Goal: Information Seeking & Learning: Compare options

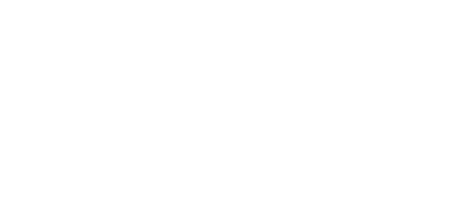
drag, startPoint x: 269, startPoint y: 125, endPoint x: 210, endPoint y: 79, distance: 74.3
click at [210, 79] on div at bounding box center [231, 109] width 463 height 219
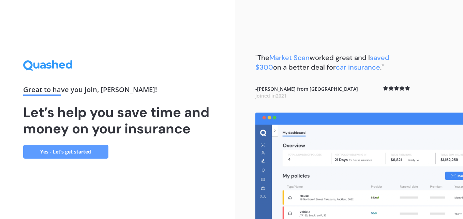
click at [62, 151] on link "Yes - Let’s get started" at bounding box center [65, 152] width 85 height 14
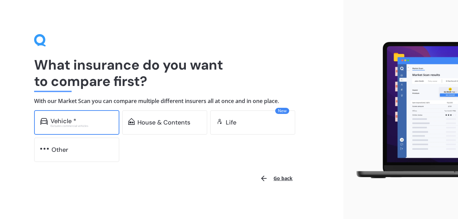
click at [85, 121] on div "Vehicle *" at bounding box center [81, 121] width 63 height 7
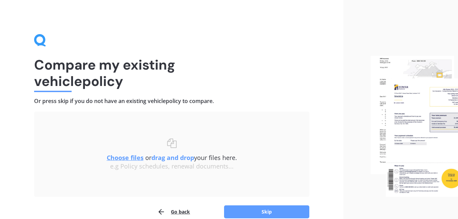
scroll to position [34, 0]
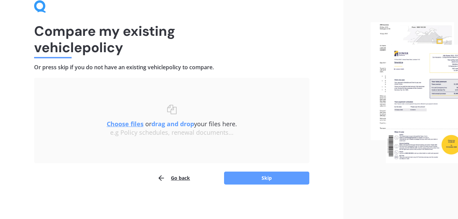
click at [354, 184] on div at bounding box center [400, 92] width 115 height 253
click at [411, 82] on img at bounding box center [414, 92] width 87 height 141
click at [183, 179] on button "Go back" at bounding box center [173, 178] width 33 height 14
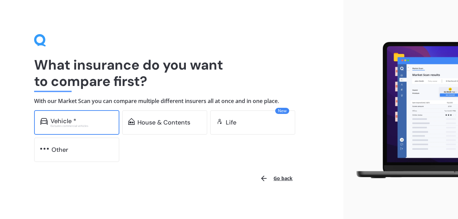
click at [77, 124] on div "Excludes commercial vehicles" at bounding box center [81, 125] width 63 height 3
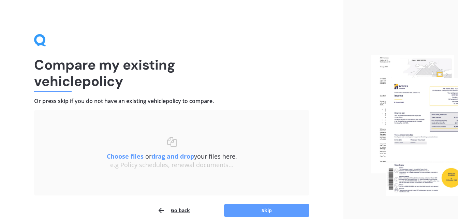
click at [360, 160] on div at bounding box center [400, 125] width 115 height 251
click at [412, 120] on img at bounding box center [414, 125] width 87 height 141
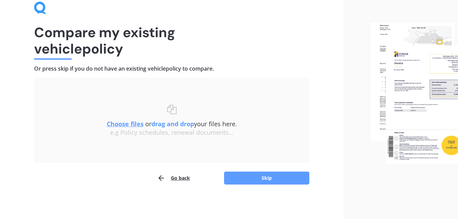
click at [439, 182] on div at bounding box center [400, 93] width 115 height 251
click at [421, 87] on img at bounding box center [414, 93] width 87 height 141
click at [396, 42] on img at bounding box center [414, 93] width 87 height 141
click at [175, 140] on div "Choose files or drag and drop your files here. Choose files or photos e.g Polic…" at bounding box center [172, 120] width 248 height 58
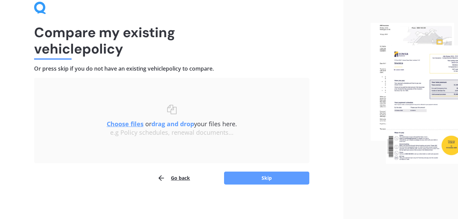
click at [118, 94] on div "Choose files or drag and drop your files here. Choose files or photos e.g Polic…" at bounding box center [172, 120] width 248 height 58
click at [175, 107] on div "Choose files or drag and drop your files here. Choose files or photos e.g Polic…" at bounding box center [172, 121] width 248 height 32
click at [133, 125] on u "Choose files" at bounding box center [125, 124] width 37 height 8
click at [270, 179] on button "Skip" at bounding box center [266, 178] width 85 height 13
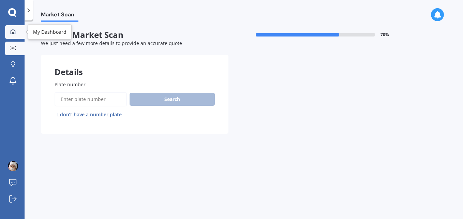
click at [15, 32] on icon at bounding box center [12, 31] width 5 height 5
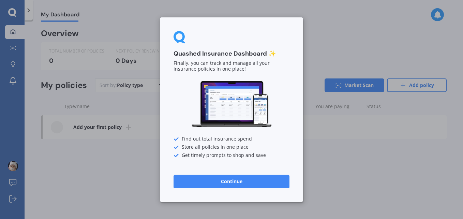
click at [223, 181] on button "Continue" at bounding box center [232, 181] width 116 height 14
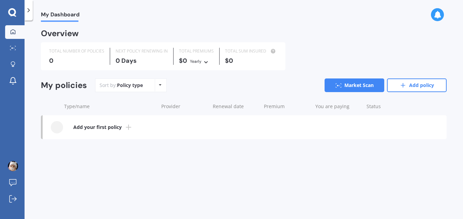
click at [126, 126] on icon at bounding box center [128, 127] width 8 height 8
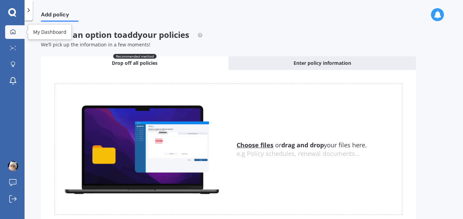
click at [14, 37] on link "My Dashboard" at bounding box center [14, 32] width 19 height 14
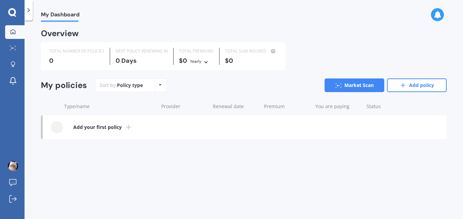
click at [86, 128] on b "Add your first policy" at bounding box center [97, 127] width 48 height 7
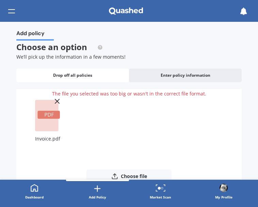
scroll to position [41, 0]
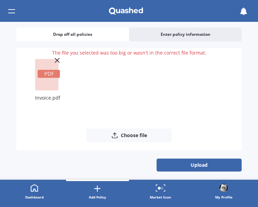
click at [56, 60] on icon at bounding box center [57, 60] width 8 height 8
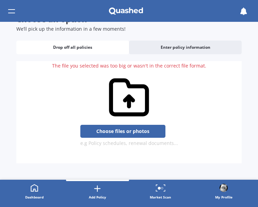
scroll to position [28, 0]
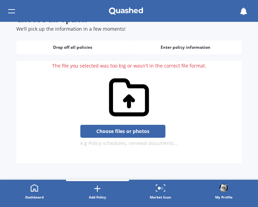
click at [161, 49] on span "Enter policy information" at bounding box center [186, 47] width 50 height 5
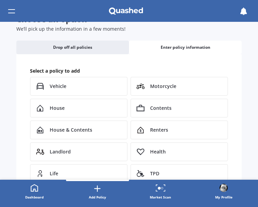
scroll to position [41, 0]
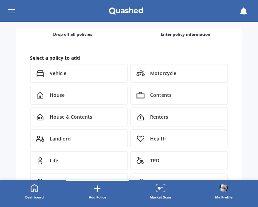
click at [60, 36] on span "Drop off all policies" at bounding box center [72, 34] width 39 height 5
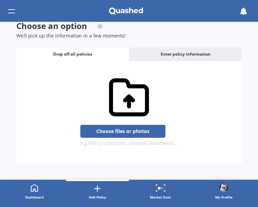
scroll to position [21, 0]
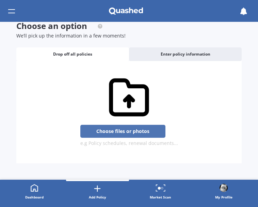
click at [114, 133] on button "Choose files or photos" at bounding box center [122, 131] width 85 height 13
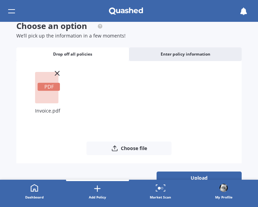
click at [48, 98] on rect at bounding box center [47, 87] width 24 height 31
click at [75, 97] on div "Invoice.pdf" at bounding box center [129, 105] width 209 height 72
click at [135, 148] on button "Choose file" at bounding box center [129, 149] width 85 height 14
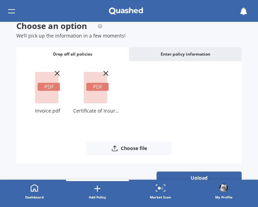
scroll to position [34, 0]
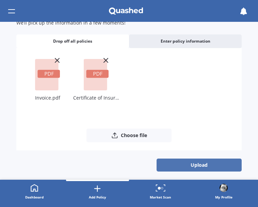
click at [198, 165] on button "Upload" at bounding box center [199, 165] width 85 height 13
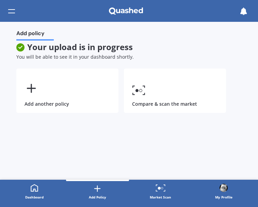
scroll to position [0, 0]
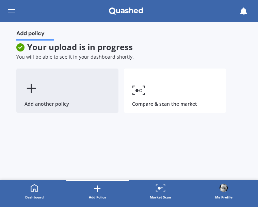
click at [34, 90] on icon at bounding box center [32, 88] width 14 height 14
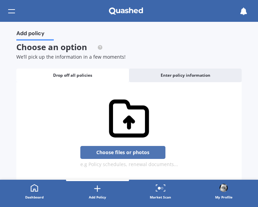
click at [114, 152] on button "Choose files or photos" at bounding box center [122, 152] width 85 height 13
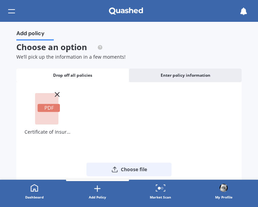
click at [127, 171] on button "Choose file" at bounding box center [129, 170] width 85 height 14
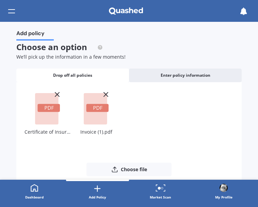
scroll to position [34, 0]
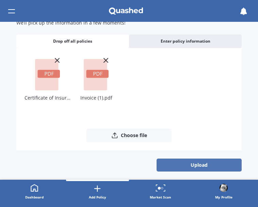
click at [190, 165] on button "Upload" at bounding box center [199, 165] width 85 height 13
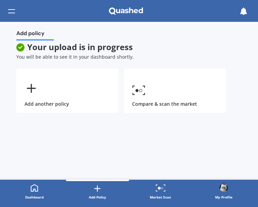
scroll to position [0, 0]
click at [34, 190] on icon at bounding box center [34, 188] width 8 height 8
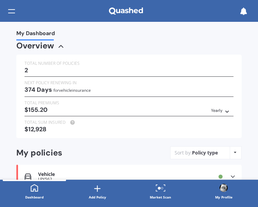
scroll to position [60, 0]
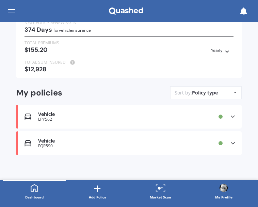
click at [97, 191] on icon at bounding box center [98, 189] width 10 height 10
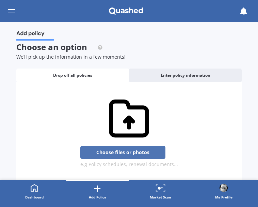
click at [109, 151] on button "Choose files or photos" at bounding box center [122, 152] width 85 height 13
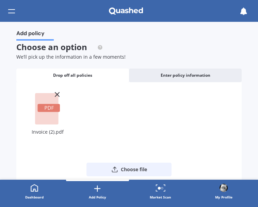
click at [119, 170] on button "Choose file" at bounding box center [129, 170] width 85 height 14
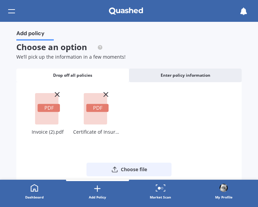
scroll to position [34, 0]
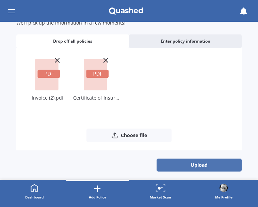
click at [190, 168] on button "Upload" at bounding box center [199, 165] width 85 height 13
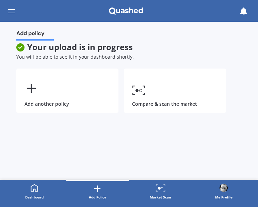
scroll to position [0, 0]
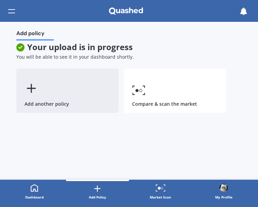
click at [56, 90] on div "Add another policy" at bounding box center [67, 91] width 102 height 44
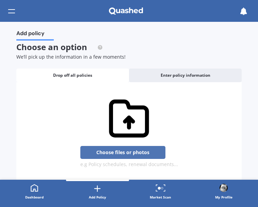
click at [112, 154] on button "Choose files or photos" at bounding box center [122, 152] width 85 height 13
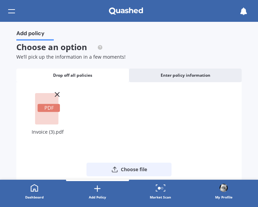
click at [127, 167] on button "Choose file" at bounding box center [129, 170] width 85 height 14
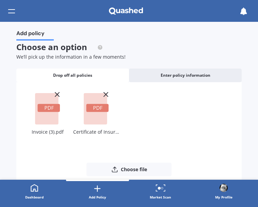
scroll to position [34, 0]
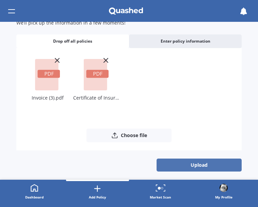
click at [190, 167] on button "Upload" at bounding box center [199, 165] width 85 height 13
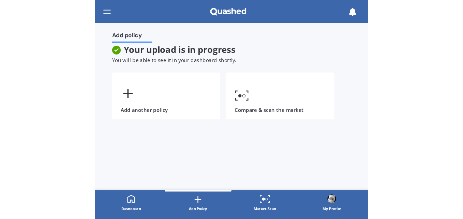
scroll to position [0, 0]
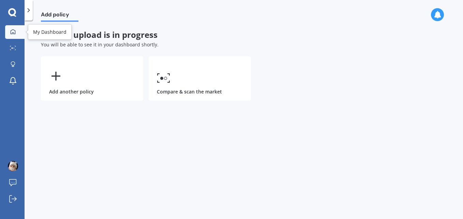
click at [16, 34] on div at bounding box center [13, 32] width 10 height 6
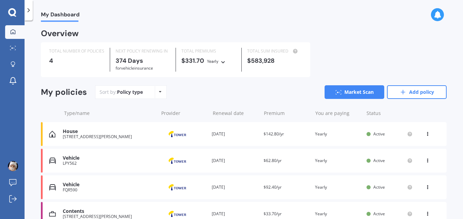
scroll to position [36, 0]
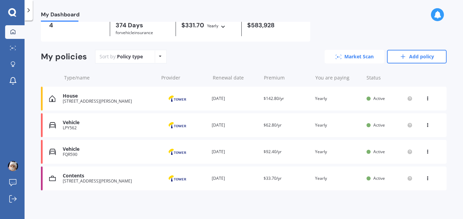
click at [356, 59] on link "Market Scan" at bounding box center [355, 57] width 60 height 14
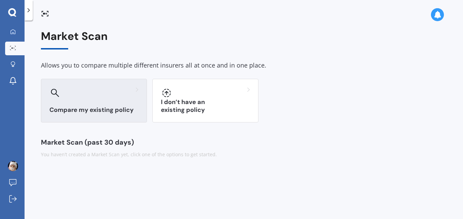
click at [95, 107] on h3 "Compare my existing policy" at bounding box center [93, 110] width 89 height 8
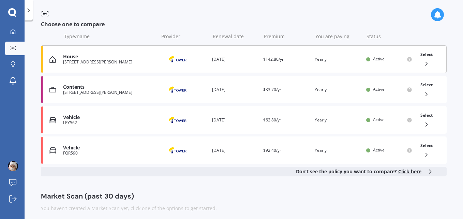
scroll to position [110, 0]
click at [423, 153] on icon at bounding box center [426, 154] width 7 height 7
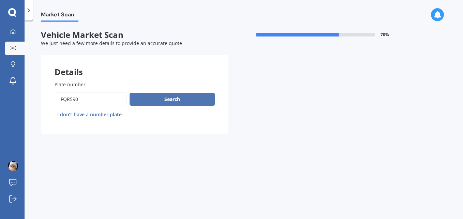
click at [172, 97] on button "Search" at bounding box center [172, 99] width 85 height 13
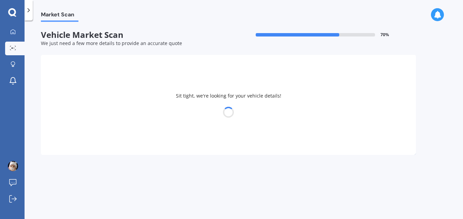
select select "TOYOTA"
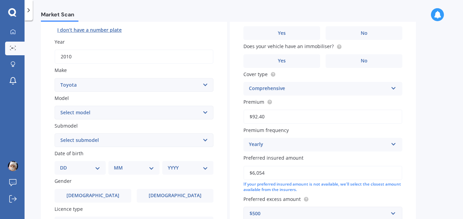
scroll to position [85, 0]
click at [207, 113] on select "Select model 4 Runner 86 [PERSON_NAME] Alphard Altezza Aqua Aristo Aurion Auris…" at bounding box center [134, 112] width 159 height 14
click at [46, 91] on div "Plate number Search I don’t have a number plate Year [DATE] Make Select make AC…" at bounding box center [134, 140] width 186 height 317
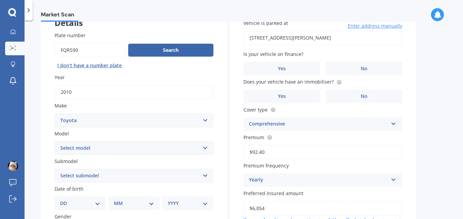
scroll to position [0, 0]
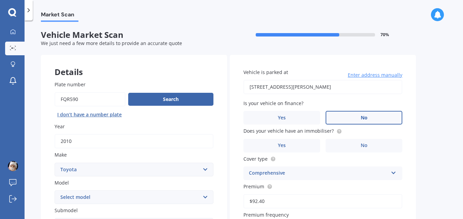
click at [361, 119] on span "No" at bounding box center [364, 118] width 7 height 6
click at [0, 0] on input "No" at bounding box center [0, 0] width 0 height 0
click at [350, 147] on label "No" at bounding box center [364, 146] width 77 height 14
click at [0, 0] on input "No" at bounding box center [0, 0] width 0 height 0
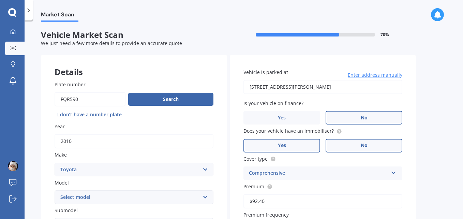
click at [298, 149] on label "Yes" at bounding box center [281, 146] width 77 height 14
click at [0, 0] on input "Yes" at bounding box center [0, 0] width 0 height 0
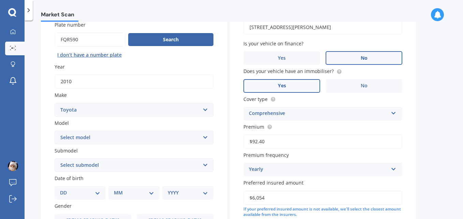
scroll to position [59, 0]
click at [205, 138] on select "Select model 4 Runner 86 [PERSON_NAME] Alphard Altezza Aqua Aristo Aurion Auris…" at bounding box center [134, 138] width 159 height 14
select select "PREVIA MPV"
click at [55, 131] on select "Select model 4 Runner 86 [PERSON_NAME] Alphard Altezza Aqua Aristo Aurion Auris…" at bounding box center [134, 138] width 159 height 14
click at [138, 165] on select "Select submodel (All other) Diesel Petrol" at bounding box center [134, 166] width 159 height 14
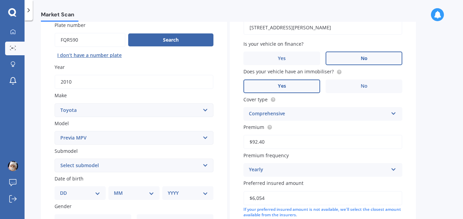
select select "PETROL"
click at [55, 159] on select "Select submodel (All other) Diesel Petrol" at bounding box center [134, 166] width 159 height 14
click at [288, 127] on label "Premium" at bounding box center [321, 126] width 156 height 7
click at [288, 135] on input "$92.40" at bounding box center [322, 142] width 159 height 14
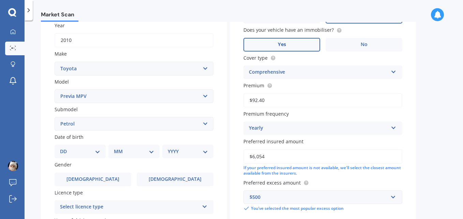
scroll to position [103, 0]
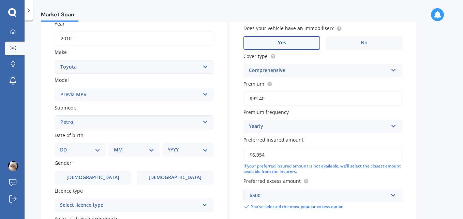
click at [99, 150] on select "DD 01 02 03 04 05 06 07 08 09 10 11 12 13 14 15 16 17 18 19 20 21 22 23 24 25 2…" at bounding box center [80, 150] width 40 height 8
select select "15"
click at [65, 146] on select "DD 01 02 03 04 05 06 07 08 09 10 11 12 13 14 15 16 17 18 19 20 21 22 23 24 25 2…" at bounding box center [80, 150] width 40 height 8
click at [150, 146] on select "MM 01 02 03 04 05 06 07 08 09 10 11 12" at bounding box center [136, 150] width 38 height 8
select select "11"
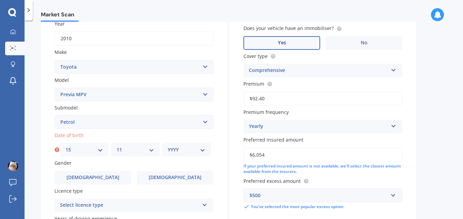
click at [117, 146] on select "MM 01 02 03 04 05 06 07 08 09 10 11 12" at bounding box center [136, 150] width 38 height 8
click at [181, 153] on select "YYYY 2025 2024 2023 2022 2021 2020 2019 2018 2017 2016 2015 2014 2013 2012 2011…" at bounding box center [187, 150] width 38 height 8
select select "1980"
click at [168, 146] on select "YYYY 2025 2024 2023 2022 2021 2020 2019 2018 2017 2016 2015 2014 2013 2012 2011…" at bounding box center [187, 150] width 38 height 8
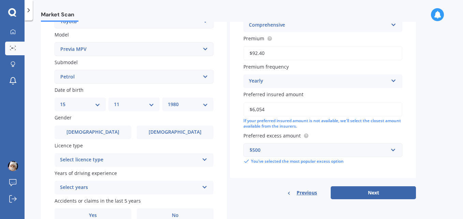
scroll to position [149, 0]
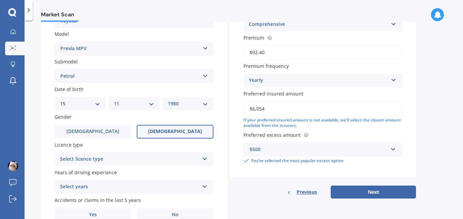
click at [172, 131] on span "[DEMOGRAPHIC_DATA]" at bounding box center [175, 132] width 54 height 6
click at [0, 0] on input "[DEMOGRAPHIC_DATA]" at bounding box center [0, 0] width 0 height 0
click at [172, 161] on div "Select licence type" at bounding box center [129, 159] width 139 height 8
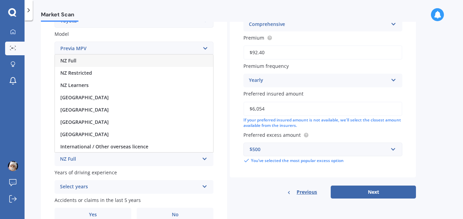
click at [157, 61] on div "NZ Full" at bounding box center [134, 61] width 158 height 12
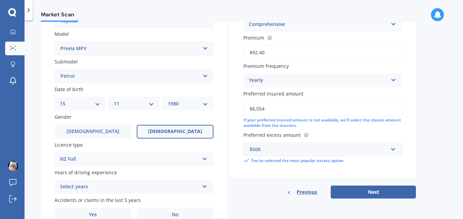
scroll to position [182, 0]
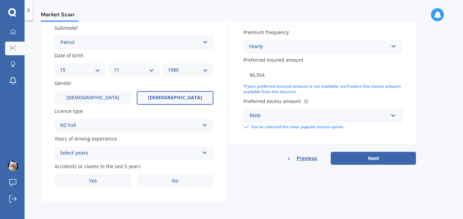
click at [175, 157] on div "Select years" at bounding box center [129, 153] width 139 height 8
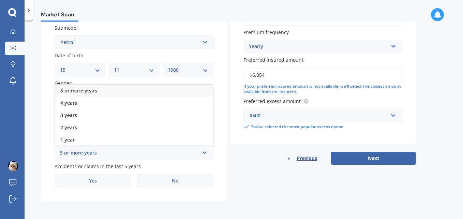
click at [164, 90] on div "5 or more years" at bounding box center [134, 91] width 158 height 12
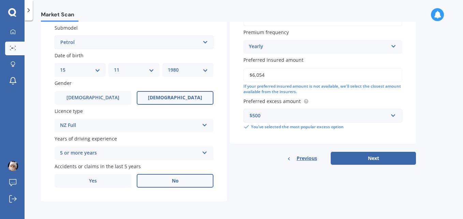
click at [165, 182] on label "No" at bounding box center [175, 181] width 77 height 14
click at [0, 0] on input "No" at bounding box center [0, 0] width 0 height 0
click at [362, 158] on button "Next" at bounding box center [373, 158] width 85 height 13
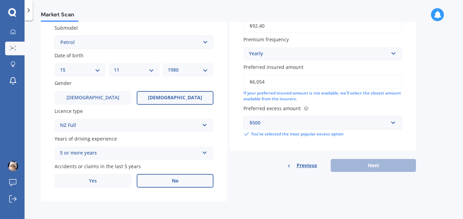
scroll to position [47, 0]
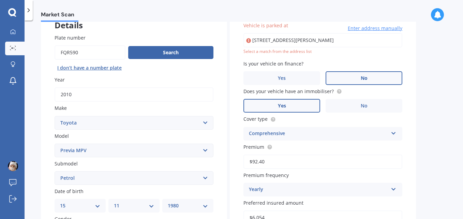
type input "[STREET_ADDRESS][PERSON_NAME]"
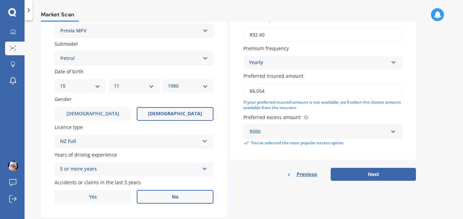
scroll to position [182, 0]
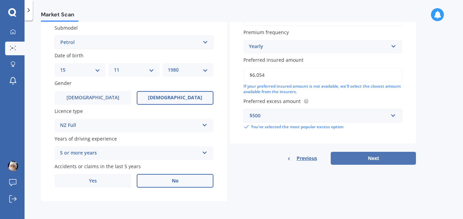
click at [373, 162] on button "Next" at bounding box center [373, 158] width 85 height 13
select select "15"
select select "11"
select select "1980"
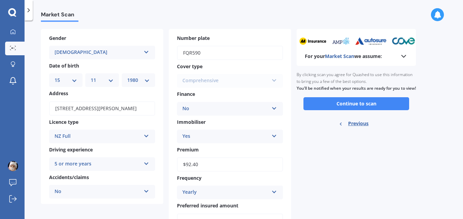
scroll to position [27, 0]
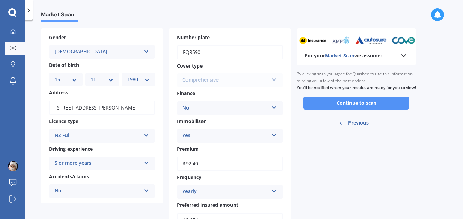
click at [353, 109] on button "Continue to scan" at bounding box center [356, 102] width 106 height 13
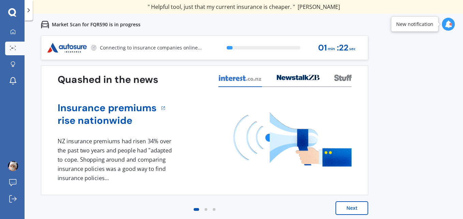
click at [351, 208] on button "Next" at bounding box center [352, 208] width 33 height 14
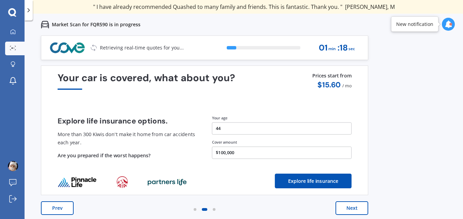
click at [351, 208] on button "Next" at bounding box center [352, 208] width 33 height 14
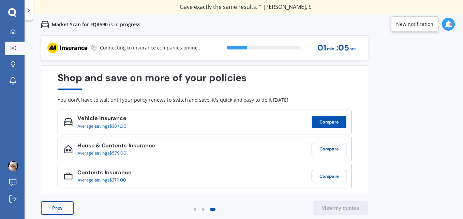
click at [329, 122] on button "Compare" at bounding box center [329, 122] width 35 height 12
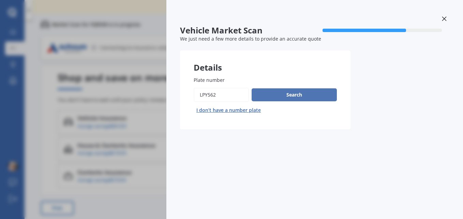
click at [293, 95] on button "Search" at bounding box center [294, 94] width 85 height 13
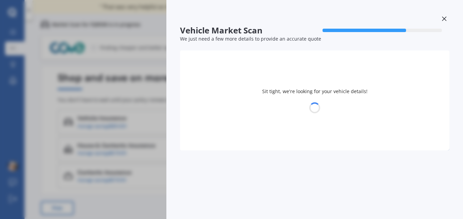
select select "HONDA"
select select "INSIGHT"
select select "15"
select select "11"
select select "1980"
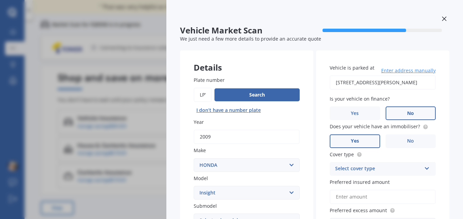
scroll to position [2, 0]
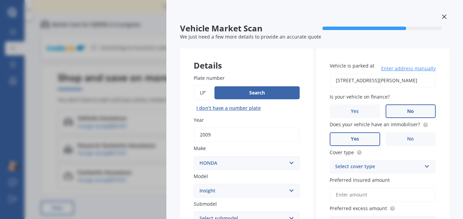
click at [205, 93] on input "Plate number" at bounding box center [203, 93] width 18 height 14
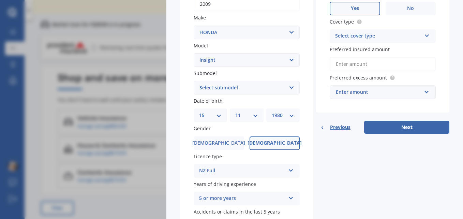
scroll to position [133, 0]
click at [221, 115] on div "DD 01 02 03 04 05 06 07 08 09 10 11 12 13 14 15 16 17 18 19 20 21 22 23 24 25 2…" at bounding box center [210, 115] width 33 height 14
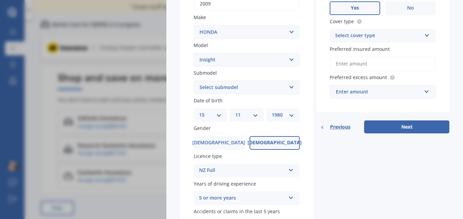
click at [216, 115] on select "DD 01 02 03 04 05 06 07 08 09 10 11 12 13 14 15 16 17 18 19 20 21 22 23 24 25 2…" at bounding box center [210, 115] width 23 height 8
select select "19"
click at [199, 111] on select "DD 01 02 03 04 05 06 07 08 09 10 11 12 13 14 15 16 17 18 19 20 21 22 23 24 25 2…" at bounding box center [210, 115] width 23 height 8
click at [255, 116] on select "MM 01 02 03 04 05 06 07 08 09 10 11 12" at bounding box center [246, 115] width 23 height 8
select select "09"
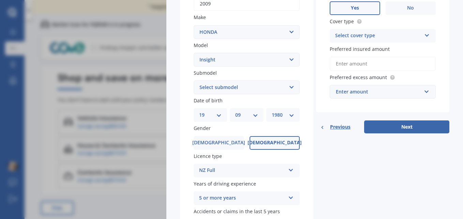
click at [235, 111] on select "MM 01 02 03 04 05 06 07 08 09 10 11 12" at bounding box center [246, 115] width 23 height 8
click at [292, 117] on select "YYYY 2025 2024 2023 2022 2021 2020 2019 2018 2017 2016 2015 2014 2013 2012 2011…" at bounding box center [283, 115] width 23 height 8
select select "1981"
click at [272, 111] on select "YYYY 2025 2024 2023 2022 2021 2020 2019 2018 2017 2016 2015 2014 2013 2012 2011…" at bounding box center [283, 115] width 23 height 8
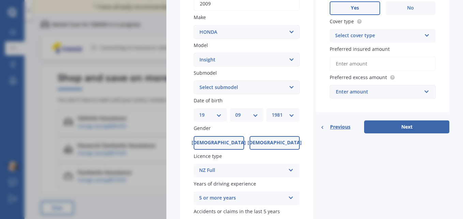
click at [223, 142] on span "[DEMOGRAPHIC_DATA]" at bounding box center [219, 143] width 54 height 6
click at [0, 0] on input "[DEMOGRAPHIC_DATA]" at bounding box center [0, 0] width 0 height 0
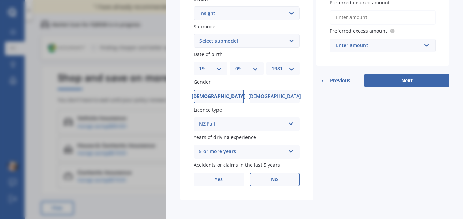
click at [273, 181] on span "No" at bounding box center [274, 180] width 7 height 6
click at [0, 0] on input "No" at bounding box center [0, 0] width 0 height 0
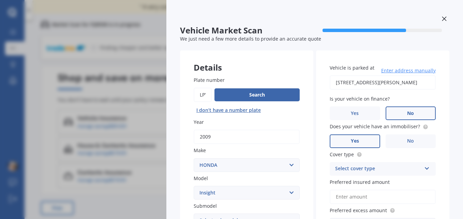
click at [360, 84] on input "[STREET_ADDRESS][PERSON_NAME]" at bounding box center [383, 82] width 106 height 14
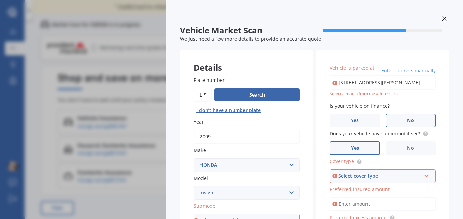
scroll to position [8, 0]
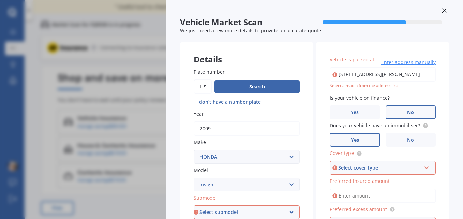
click at [400, 71] on input "[STREET_ADDRESS][PERSON_NAME]" at bounding box center [383, 74] width 106 height 14
type input "[STREET_ADDRESS][PERSON_NAME]"
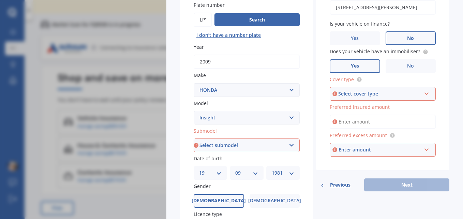
scroll to position [75, 0]
click at [395, 93] on div "Select cover type" at bounding box center [379, 94] width 83 height 8
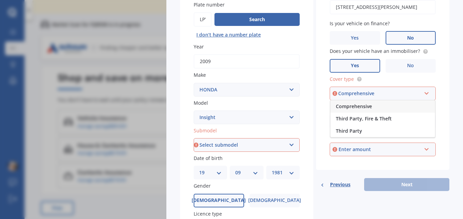
click at [361, 107] on span "Comprehensive" at bounding box center [354, 106] width 36 height 6
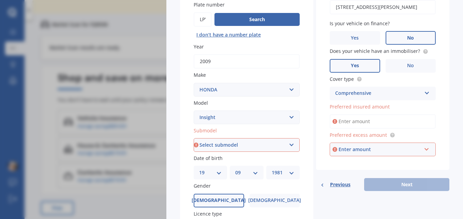
click at [353, 121] on input "Preferred insured amount" at bounding box center [383, 121] width 106 height 14
click at [141, 54] on div "Vehicle Market Scan 70 % We just need a few more details to provide an accurate…" at bounding box center [231, 109] width 463 height 219
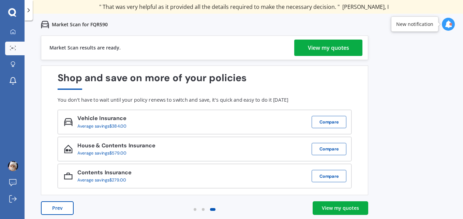
click at [321, 46] on div "View my quotes" at bounding box center [328, 48] width 41 height 16
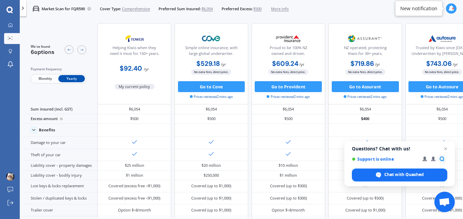
click at [42, 78] on span "Monthly" at bounding box center [45, 78] width 27 height 7
click at [71, 80] on span "Yearly" at bounding box center [71, 78] width 27 height 7
click at [10, 23] on icon at bounding box center [10, 25] width 4 height 4
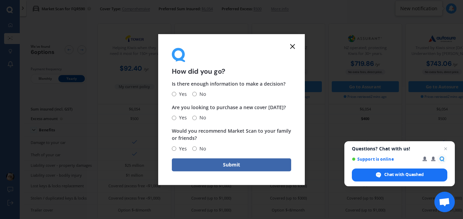
click at [294, 47] on line at bounding box center [293, 46] width 4 height 4
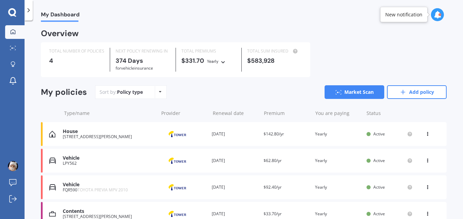
scroll to position [36, 0]
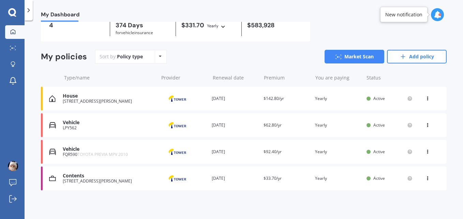
click at [86, 152] on span "TOYOTA PREVIA MPV 2010" at bounding box center [102, 154] width 50 height 6
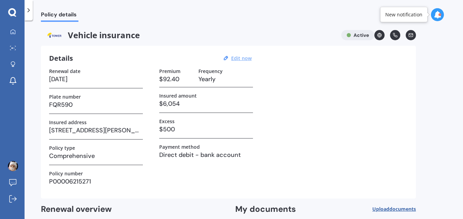
click at [240, 59] on u "Edit now" at bounding box center [241, 58] width 20 height 6
select select "25"
select select "08"
select select "2026"
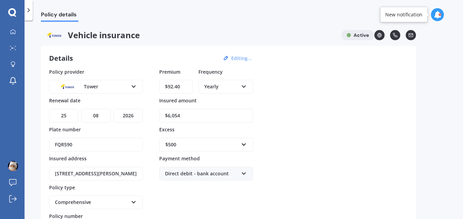
click at [246, 88] on div "Yearly Yearly Six-Monthly Quarterly Monthly Fortnightly Weekly" at bounding box center [225, 87] width 55 height 14
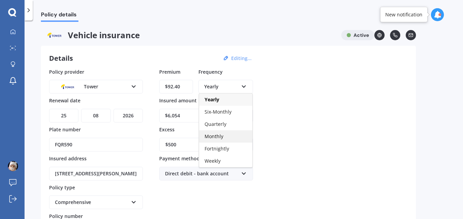
click at [234, 136] on div "Monthly" at bounding box center [225, 136] width 53 height 12
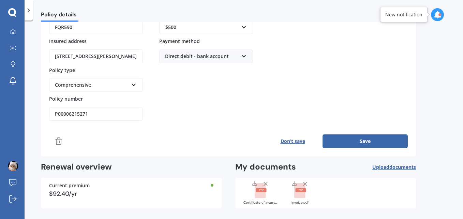
scroll to position [118, 0]
click at [364, 140] on button "Save" at bounding box center [365, 141] width 85 height 14
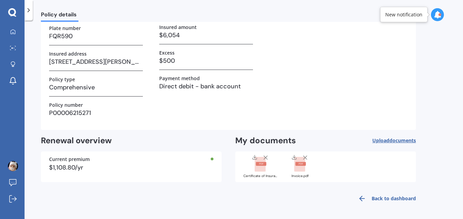
scroll to position [0, 0]
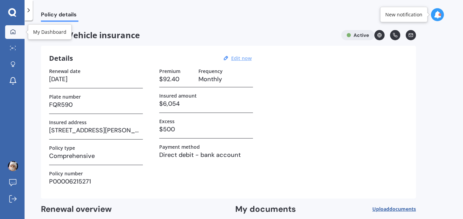
click at [11, 33] on icon at bounding box center [12, 31] width 5 height 5
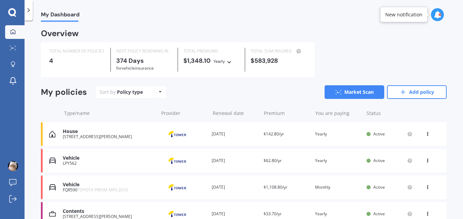
scroll to position [36, 0]
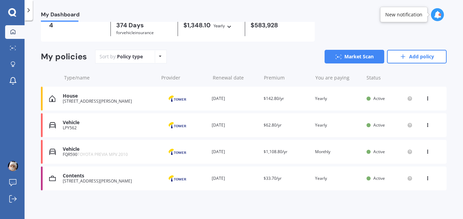
click at [88, 155] on span "TOYOTA PREVIA MPV 2010" at bounding box center [102, 154] width 50 height 6
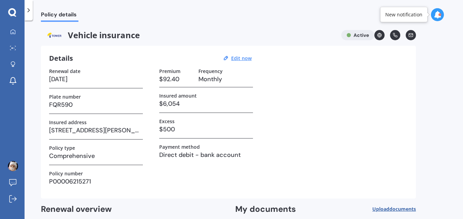
scroll to position [69, 0]
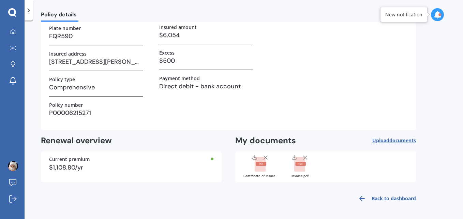
click at [385, 199] on link "Back to dashboard" at bounding box center [385, 198] width 62 height 16
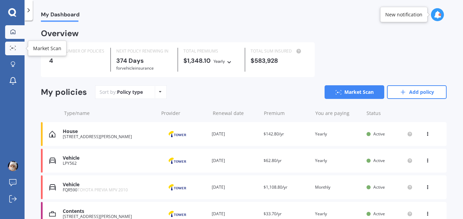
click at [14, 50] on icon at bounding box center [13, 48] width 6 height 4
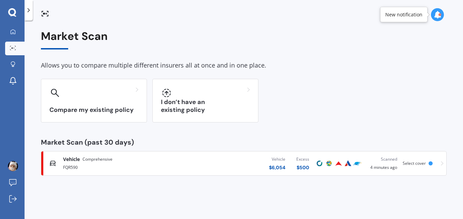
click at [72, 164] on div "FQR590" at bounding box center [122, 167] width 119 height 8
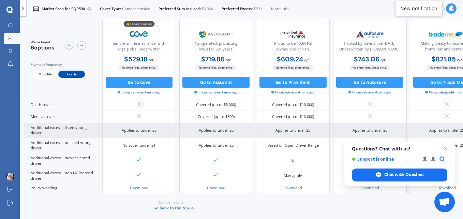
scroll to position [321, 119]
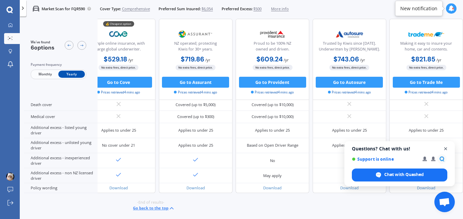
click at [446, 148] on span "Open chat" at bounding box center [446, 149] width 9 height 9
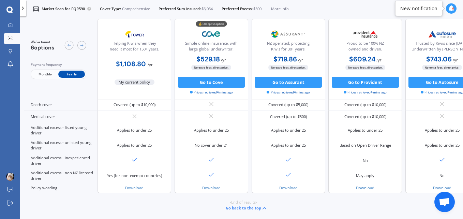
scroll to position [321, 0]
click at [367, 82] on button "Go to Provident" at bounding box center [365, 82] width 67 height 11
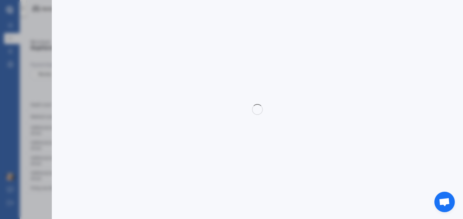
select select "full"
select select "[STREET_ADDRESS][PERSON_NAME]"
select select "TOYOTA"
select select "PREVIA MPV"
select select "NO"
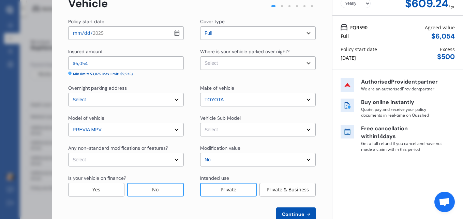
scroll to position [39, 0]
click at [239, 129] on select "Select Previa ACR50R Wagon 8st 5dr CVT 7sp 2.4i" at bounding box center [258, 129] width 116 height 14
click at [246, 115] on div "Vehicle Sub Model" at bounding box center [258, 118] width 116 height 8
click at [244, 65] on select "Select Garage (fully enclosed) Off Street Parking Other" at bounding box center [258, 63] width 116 height 14
select select "OFF-STREET"
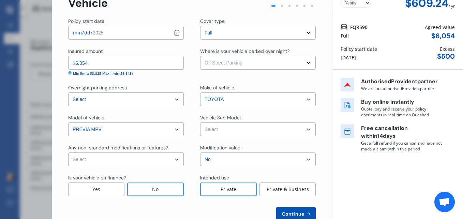
click at [200, 56] on select "Select Garage (fully enclosed) Off Street Parking Other" at bounding box center [258, 63] width 116 height 14
click at [174, 160] on select "Select None [MEDICAL_DATA] System(NOS) Roll Cage Full Racing Harness" at bounding box center [126, 159] width 116 height 14
select select "none"
click at [68, 152] on select "Select None [MEDICAL_DATA] System(NOS) Roll Cage Full Racing Harness" at bounding box center [126, 159] width 116 height 14
click at [175, 131] on select "Select model PREVIA MPV" at bounding box center [126, 129] width 116 height 14
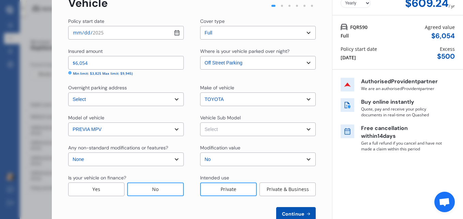
click at [188, 122] on div "Model of vehicle Select model PREVIA MPV Vehicle Sub Model Select Previa ACR50R…" at bounding box center [192, 125] width 248 height 22
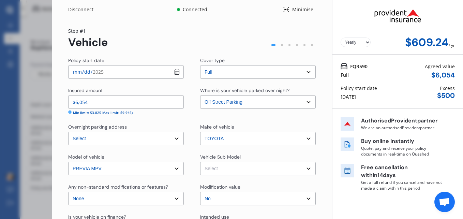
scroll to position [57, 0]
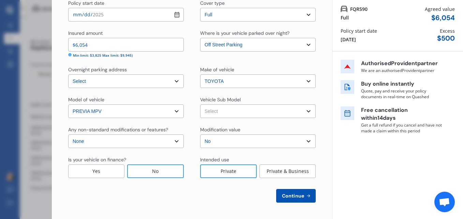
click at [287, 193] on span "Continue" at bounding box center [293, 195] width 25 height 5
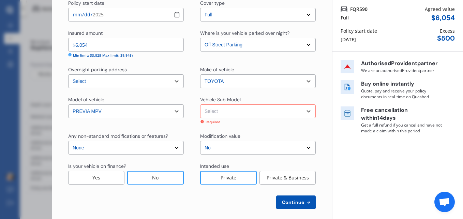
click at [305, 112] on select "Select Previa ACR50R Wagon 8st 5dr CVT 7sp 2.4i" at bounding box center [258, 111] width 116 height 14
select select "NZVTOYO2010AEAS"
click at [200, 104] on select "Select Previa ACR50R Wagon 8st 5dr CVT 7sp 2.4i" at bounding box center [258, 111] width 116 height 14
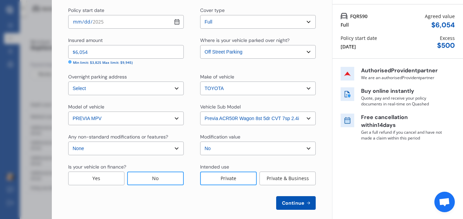
scroll to position [51, 0]
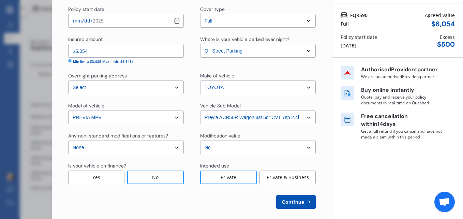
click at [174, 118] on select "Select model PREVIA MPV" at bounding box center [126, 117] width 116 height 14
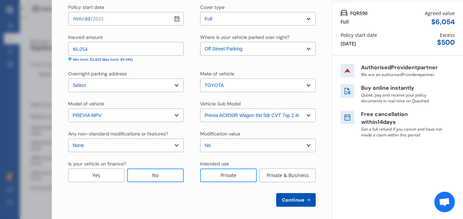
scroll to position [57, 0]
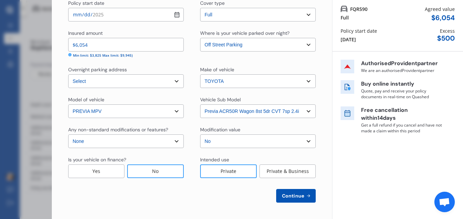
click at [289, 198] on span "Continue" at bounding box center [293, 195] width 25 height 5
select select "15"
select select "11"
select select "1980"
select select "NZ_FULL"
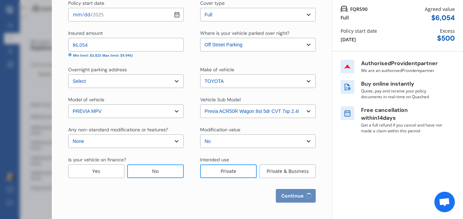
select select "0"
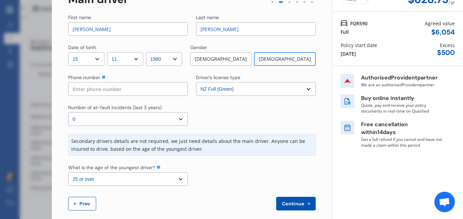
scroll to position [51, 0]
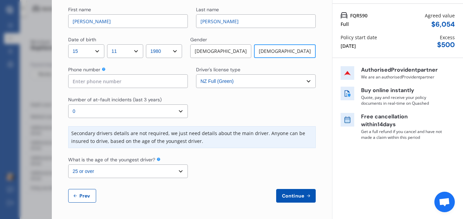
click at [178, 173] on select "Select the age of the youngest driver. 16 17 18 19 20 21 22 23 24 25 or over" at bounding box center [128, 171] width 120 height 14
select select "18"
click at [68, 164] on select "Select the age of the youngest driver. 16 17 18 19 20 21 22 23 24 25 or over" at bounding box center [128, 171] width 120 height 14
click at [286, 195] on span "Continue" at bounding box center [293, 195] width 25 height 5
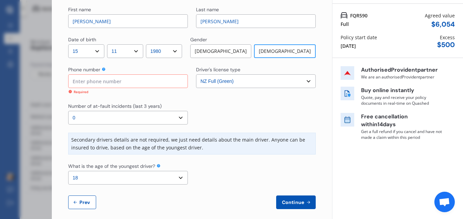
click at [131, 81] on input at bounding box center [128, 81] width 120 height 14
type input "0274661881"
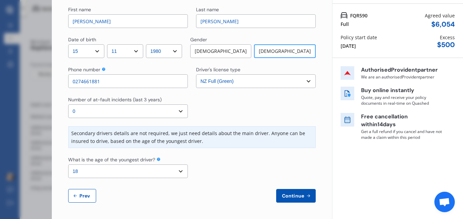
click at [286, 196] on span "Continue" at bounding box center [293, 195] width 25 height 5
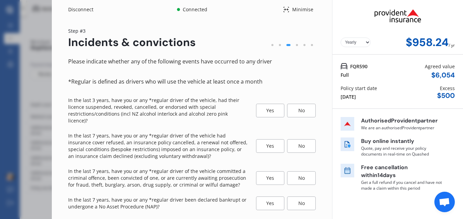
scroll to position [54, 0]
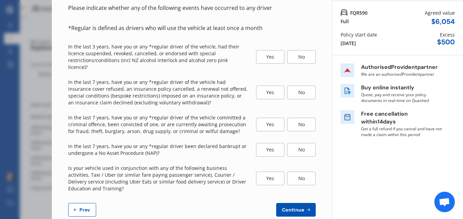
click at [294, 55] on div "No" at bounding box center [301, 57] width 29 height 14
click at [302, 87] on div "No" at bounding box center [301, 93] width 29 height 14
click at [304, 118] on div "No" at bounding box center [301, 125] width 29 height 14
click at [299, 146] on div "No" at bounding box center [301, 150] width 29 height 14
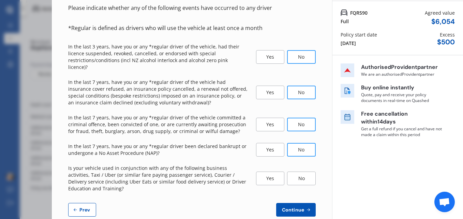
click at [300, 175] on div "No" at bounding box center [301, 179] width 29 height 14
click at [292, 207] on span "Continue" at bounding box center [293, 209] width 25 height 5
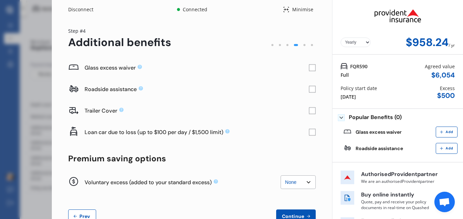
scroll to position [32, 0]
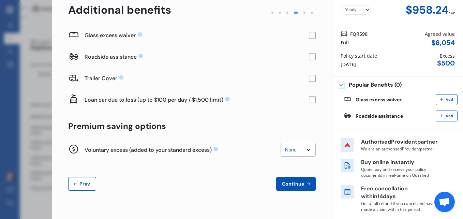
click at [84, 185] on span "Prev" at bounding box center [85, 183] width 14 height 5
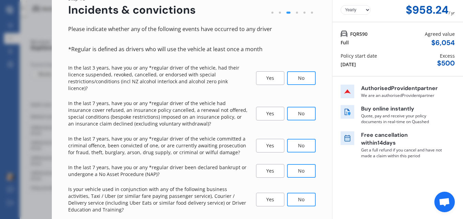
scroll to position [61, 0]
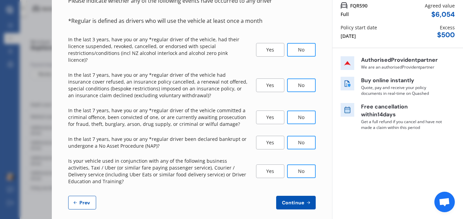
click at [81, 200] on span "Prev" at bounding box center [85, 202] width 14 height 5
select select "15"
select select "11"
select select "1980"
select select "NZ_FULL"
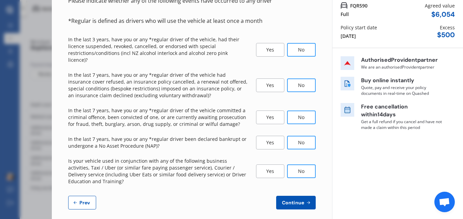
select select "0"
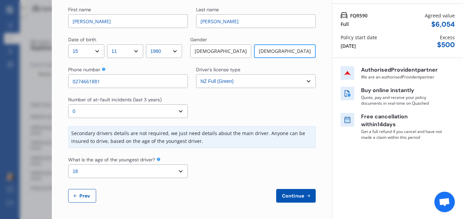
scroll to position [51, 0]
click at [180, 172] on select "Select the age of the youngest driver. 16 17 18 19 20 21 22 23 24 25 or over" at bounding box center [128, 171] width 120 height 14
click at [178, 172] on select "Select the age of the youngest driver. 16 17 18 19 20 21 22 23 24 25 or over" at bounding box center [128, 171] width 120 height 14
select select "16"
click at [68, 164] on select "Select the age of the youngest driver. 16 17 18 19 20 21 22 23 24 25 or over" at bounding box center [128, 171] width 120 height 14
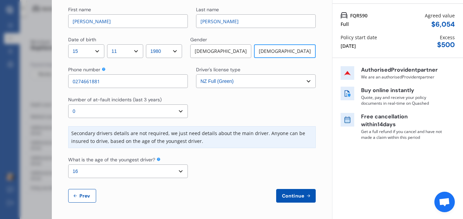
click at [283, 194] on span "Continue" at bounding box center [293, 195] width 25 height 5
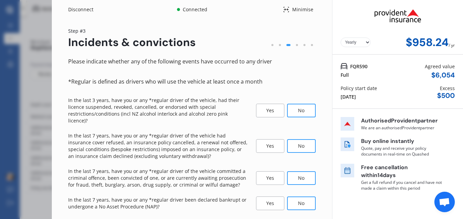
scroll to position [61, 0]
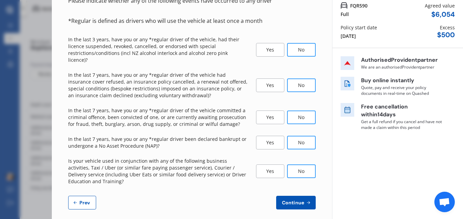
click at [85, 200] on span "Prev" at bounding box center [85, 202] width 14 height 5
select select "15"
select select "11"
select select "1980"
select select "NZ_FULL"
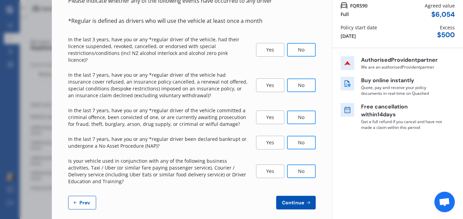
select select "0"
select select "16"
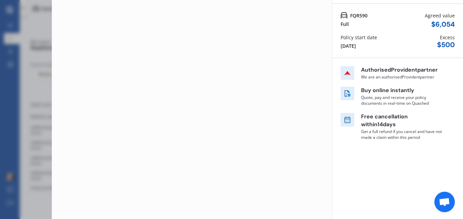
scroll to position [51, 0]
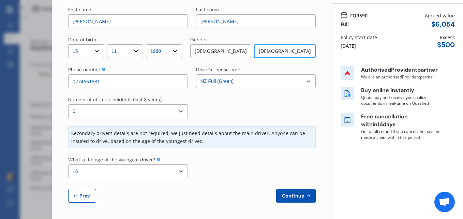
drag, startPoint x: 106, startPoint y: 81, endPoint x: 34, endPoint y: 86, distance: 72.1
click at [34, 86] on div "Disconnect Connected Minimise Yearly Monthly $958.24 / yr Step # 2 Main driver …" at bounding box center [231, 109] width 463 height 219
click at [79, 198] on span "Prev" at bounding box center [85, 195] width 14 height 5
select select "full"
select select "OFF-STREET"
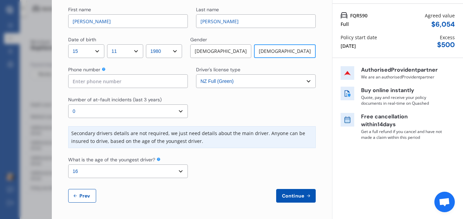
select select "[STREET_ADDRESS][PERSON_NAME]"
select select "TOYOTA"
select select "PREVIA MPV"
select select "NZVTOYO2010AEAS"
select select "none"
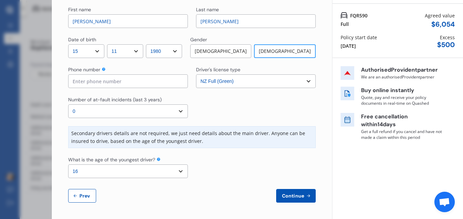
select select "NO"
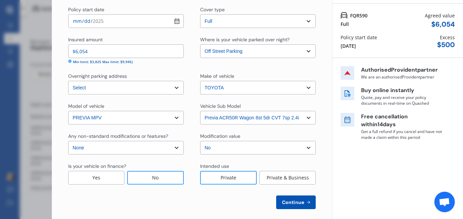
scroll to position [0, 0]
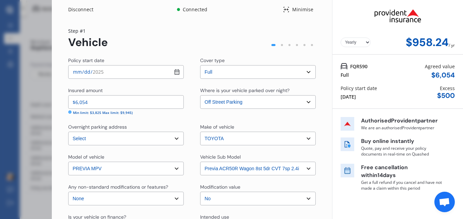
click at [35, 108] on div "Disconnect Connected Minimise Yearly Monthly $958.24 / yr Step # 1 Vehicle Poli…" at bounding box center [231, 109] width 463 height 219
click at [283, 9] on icon at bounding box center [286, 9] width 6 height 8
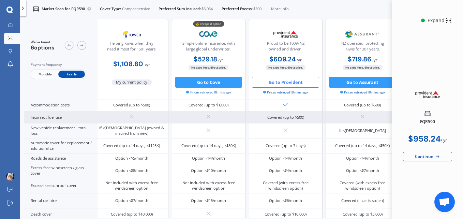
scroll to position [181, 3]
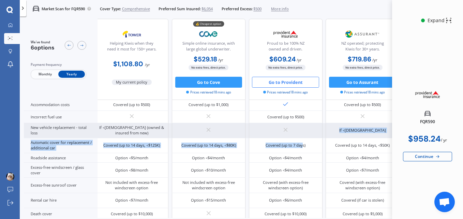
drag, startPoint x: 303, startPoint y: 141, endPoint x: 301, endPoint y: 131, distance: 10.3
click at [301, 131] on div "Sum insured (incl. GST) $6,054 $6,054 $6,054 $6,054 $6,054 $6,054 Excess amount…" at bounding box center [315, 131] width 589 height 342
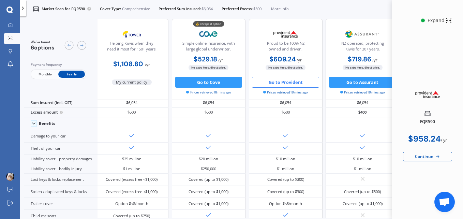
scroll to position [0, 3]
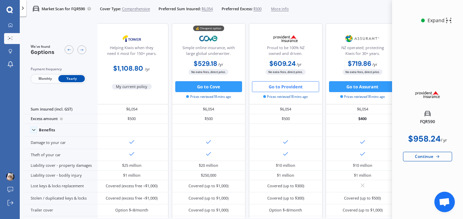
click at [25, 12] on div at bounding box center [23, 8] width 6 height 16
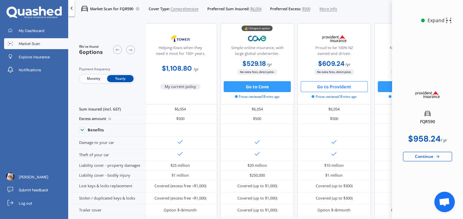
click at [73, 10] on icon at bounding box center [71, 7] width 5 height 5
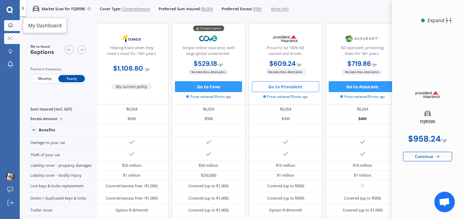
click at [10, 27] on icon at bounding box center [10, 25] width 4 height 4
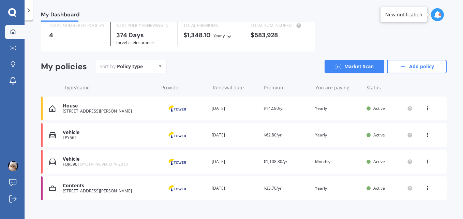
scroll to position [36, 0]
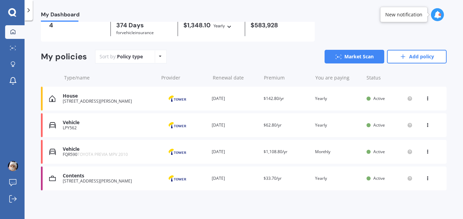
click at [178, 124] on img at bounding box center [177, 125] width 34 height 13
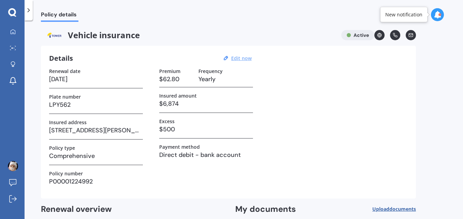
click at [241, 57] on u "Edit now" at bounding box center [241, 58] width 20 height 6
select select "26"
select select "08"
select select "2026"
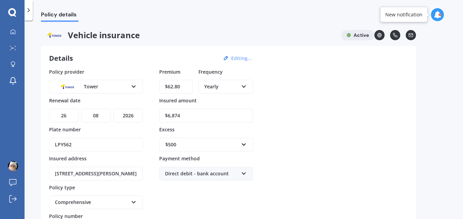
click at [243, 87] on icon at bounding box center [244, 85] width 6 height 5
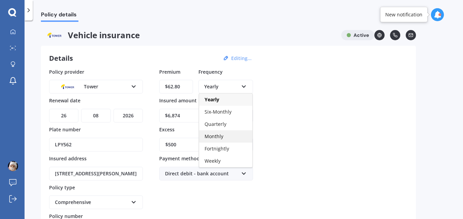
click at [214, 138] on span "Monthly" at bounding box center [214, 136] width 19 height 6
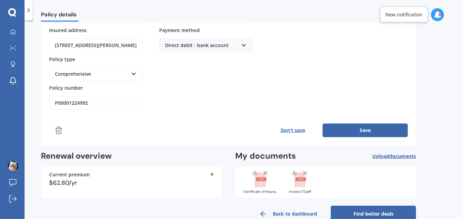
scroll to position [144, 0]
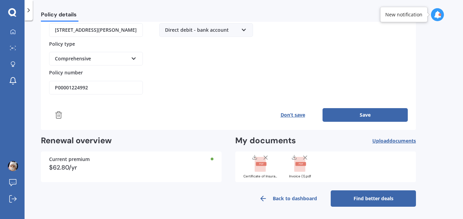
click at [348, 115] on button "Save" at bounding box center [365, 115] width 85 height 14
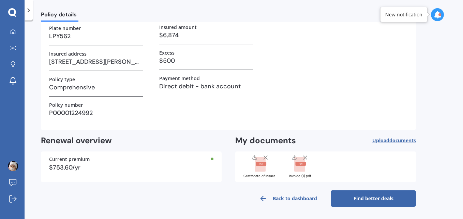
scroll to position [0, 0]
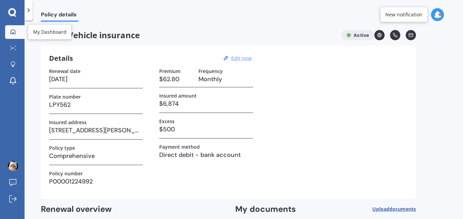
click at [13, 34] on icon at bounding box center [12, 31] width 5 height 5
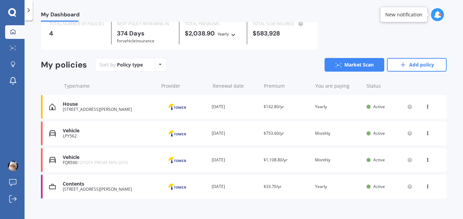
scroll to position [28, 0]
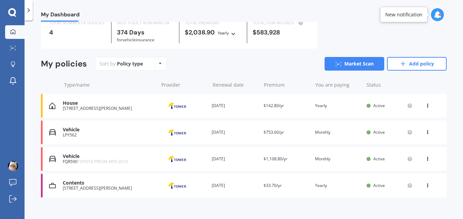
click at [425, 132] on icon at bounding box center [427, 131] width 5 height 4
click at [452, 129] on div "My Dashboard Overview TOTAL NUMBER OF POLICIES 4 NEXT POLICY RENEWING [DATE] fo…" at bounding box center [244, 121] width 439 height 198
click at [61, 134] on div "Vehicle LPY562 Provider Renewal date [DATE] Premium $753.60/yr You are paying M…" at bounding box center [244, 132] width 406 height 24
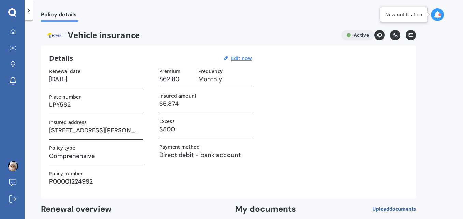
scroll to position [69, 0]
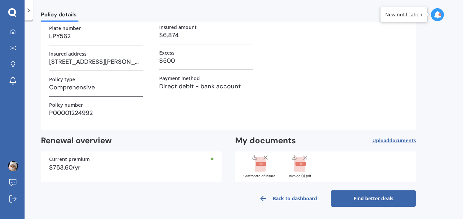
click at [373, 198] on link "Find better deals" at bounding box center [373, 198] width 85 height 16
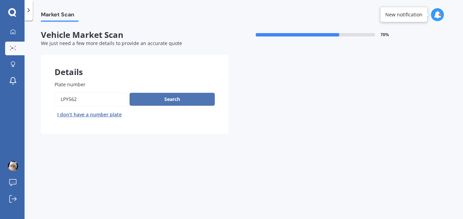
click at [158, 104] on button "Search" at bounding box center [172, 99] width 85 height 13
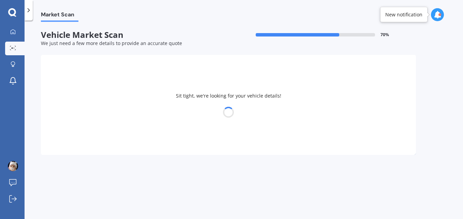
select select "HONDA"
select select "INSIGHT"
select select "15"
select select "11"
select select "1980"
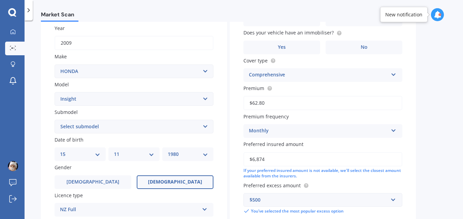
scroll to position [99, 0]
click at [205, 127] on select "Select submodel Hybrid" at bounding box center [134, 126] width 159 height 14
select select "HYBRID"
click at [55, 119] on select "Select submodel Hybrid" at bounding box center [134, 126] width 159 height 14
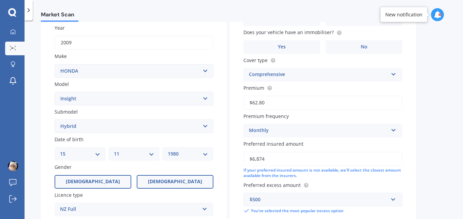
click at [112, 181] on label "[DEMOGRAPHIC_DATA]" at bounding box center [93, 182] width 77 height 14
click at [0, 0] on input "[DEMOGRAPHIC_DATA]" at bounding box center [0, 0] width 0 height 0
click at [98, 154] on select "DD 01 02 03 04 05 06 07 08 09 10 11 12 13 14 15 16 17 18 19 20 21 22 23 24 25 2…" at bounding box center [80, 154] width 40 height 8
select select "19"
click at [60, 150] on select "DD 01 02 03 04 05 06 07 08 09 10 11 12 13 14 15 16 17 18 19 20 21 22 23 24 25 2…" at bounding box center [80, 154] width 40 height 8
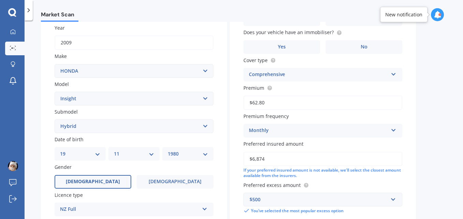
click at [149, 153] on select "MM 01 02 03 04 05 06 07 08 09 10 11 12" at bounding box center [134, 154] width 40 height 8
select select "09"
click at [114, 150] on select "MM 01 02 03 04 05 06 07 08 09 10 11 12" at bounding box center [134, 154] width 40 height 8
click at [189, 157] on select "YYYY 2025 2024 2023 2022 2021 2020 2019 2018 2017 2016 2015 2014 2013 2012 2011…" at bounding box center [188, 154] width 40 height 8
select select "1981"
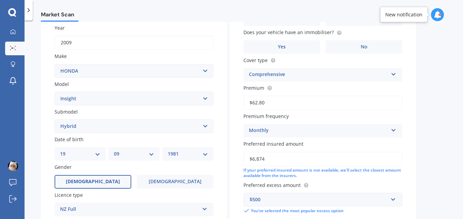
click at [168, 150] on select "YYYY 2025 2024 2023 2022 2021 2020 2019 2018 2017 2016 2015 2014 2013 2012 2011…" at bounding box center [188, 154] width 40 height 8
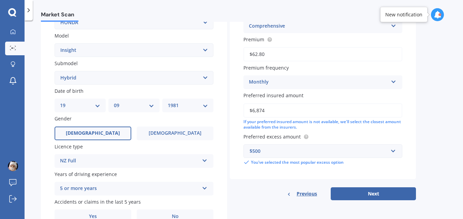
scroll to position [182, 0]
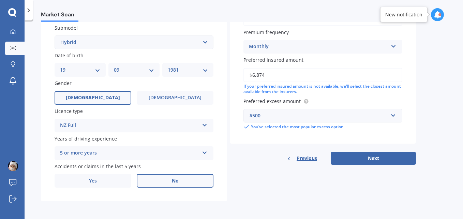
click at [183, 181] on label "No" at bounding box center [175, 181] width 77 height 14
click at [0, 0] on input "No" at bounding box center [0, 0] width 0 height 0
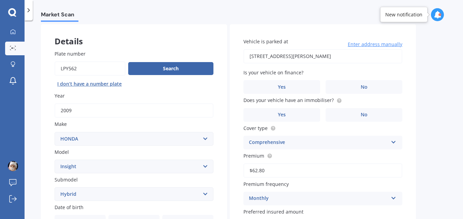
scroll to position [30, 0]
click at [349, 85] on label "No" at bounding box center [364, 87] width 77 height 14
click at [0, 0] on input "No" at bounding box center [0, 0] width 0 height 0
type input "[STREET_ADDRESS][PERSON_NAME]"
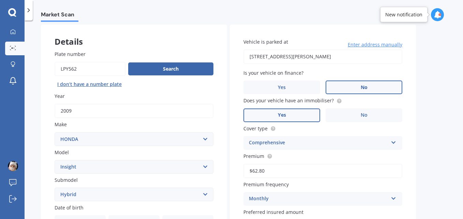
click at [297, 117] on label "Yes" at bounding box center [281, 115] width 77 height 14
click at [0, 0] on input "Yes" at bounding box center [0, 0] width 0 height 0
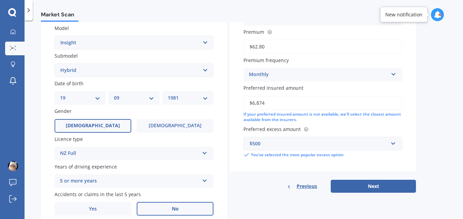
scroll to position [155, 0]
click at [373, 185] on button "Next" at bounding box center [373, 185] width 85 height 13
select select "19"
select select "09"
select select "1981"
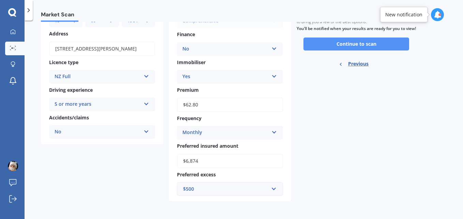
scroll to position [0, 0]
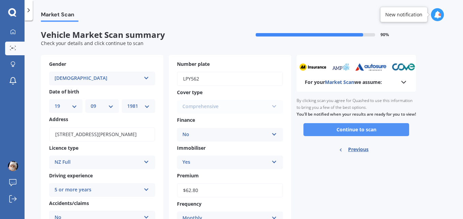
click at [354, 133] on button "Continue to scan" at bounding box center [356, 129] width 106 height 13
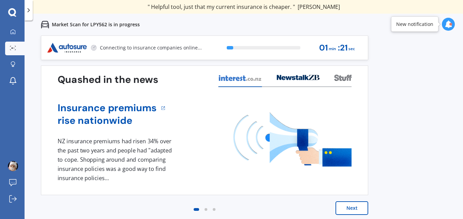
click at [357, 208] on button "Next" at bounding box center [352, 208] width 33 height 14
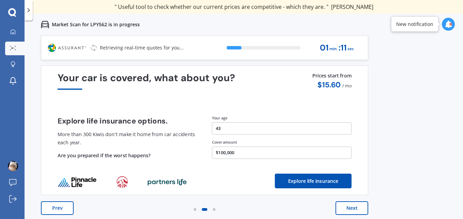
click at [357, 208] on button "Next" at bounding box center [352, 208] width 33 height 14
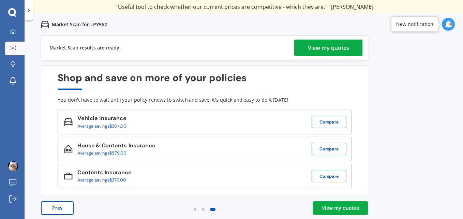
click at [311, 50] on div "View my quotes" at bounding box center [328, 48] width 41 height 16
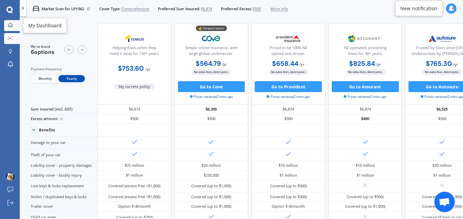
click at [12, 25] on icon at bounding box center [11, 25] width 4 height 4
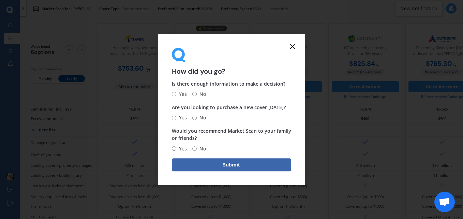
click at [291, 45] on line at bounding box center [293, 46] width 4 height 4
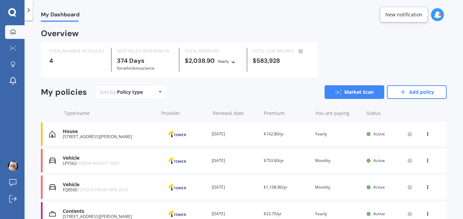
scroll to position [36, 0]
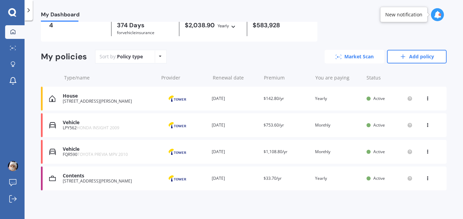
click at [353, 57] on link "Market Scan" at bounding box center [355, 57] width 60 height 14
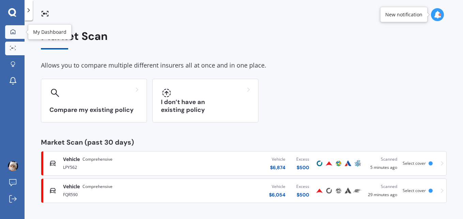
click at [12, 31] on icon at bounding box center [12, 31] width 5 height 5
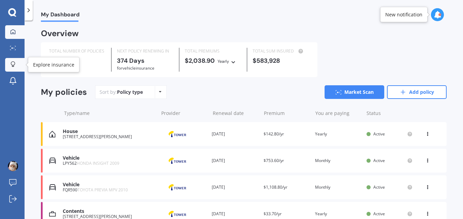
click at [12, 64] on icon at bounding box center [13, 64] width 5 height 6
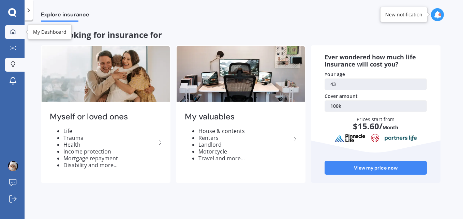
click at [11, 30] on icon at bounding box center [13, 31] width 5 height 5
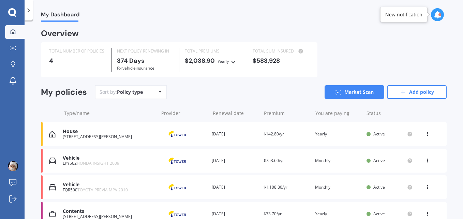
click at [161, 93] on icon at bounding box center [160, 92] width 3 height 4
click at [178, 94] on div "Sort by: Policy type Policy type Alphabetical Date added Renewing next Market S…" at bounding box center [271, 92] width 352 height 14
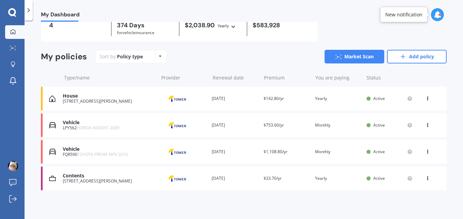
click at [74, 177] on div "Contents" at bounding box center [109, 176] width 92 height 6
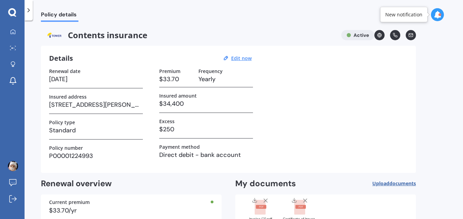
scroll to position [43, 0]
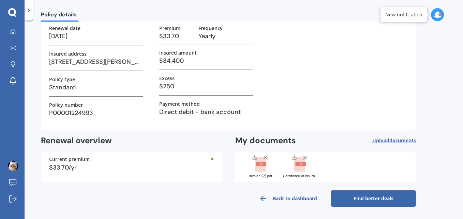
click at [367, 196] on link "Find better deals" at bounding box center [373, 198] width 85 height 16
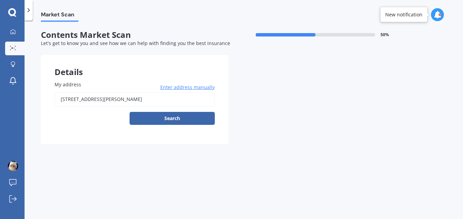
click at [30, 14] on div at bounding box center [29, 10] width 8 height 20
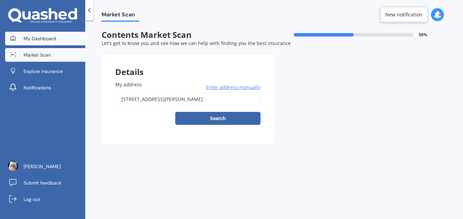
click at [32, 34] on link "My Dashboard" at bounding box center [45, 39] width 80 height 14
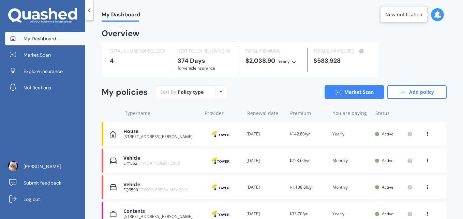
scroll to position [36, 0]
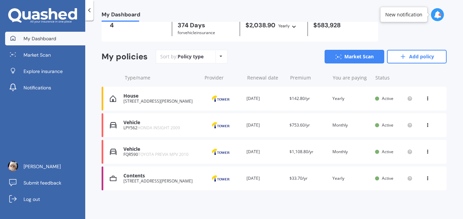
click at [180, 180] on div "[STREET_ADDRESS][PERSON_NAME]" at bounding box center [160, 181] width 75 height 5
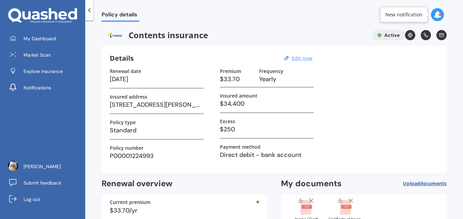
click at [301, 58] on u "Edit now" at bounding box center [302, 58] width 20 height 6
select select "26"
select select "08"
select select "2026"
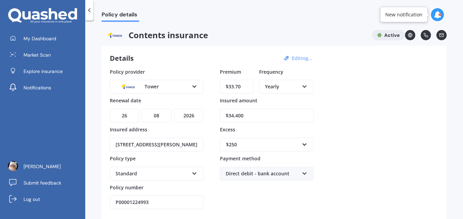
click at [306, 88] on icon at bounding box center [305, 85] width 6 height 5
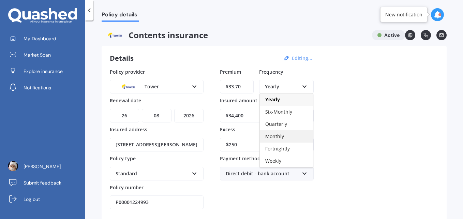
click at [279, 134] on span "Monthly" at bounding box center [274, 136] width 19 height 6
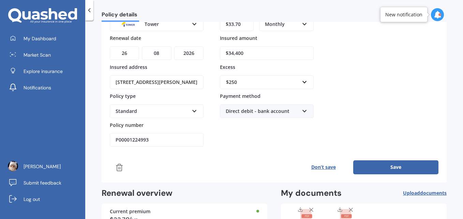
scroll to position [63, 0]
click at [387, 168] on button "Save" at bounding box center [395, 167] width 85 height 14
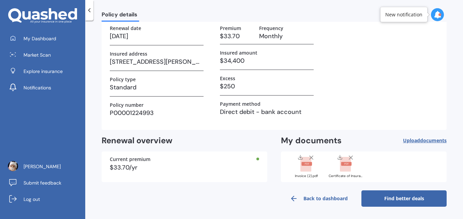
scroll to position [43, 0]
click at [393, 197] on link "Find better deals" at bounding box center [403, 198] width 85 height 16
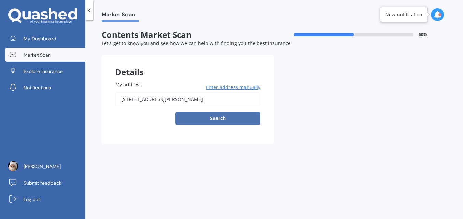
click at [206, 118] on button "Search" at bounding box center [217, 118] width 85 height 13
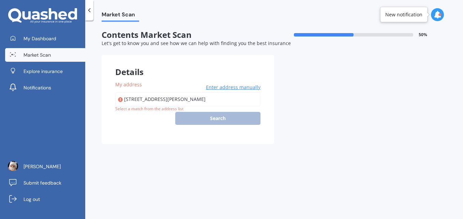
type input "[STREET_ADDRESS][PERSON_NAME]"
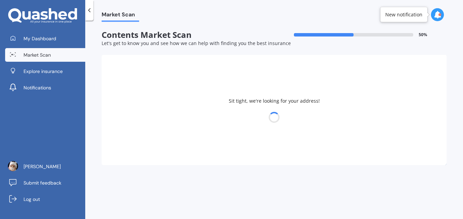
select select "19"
select select "09"
select select "1981"
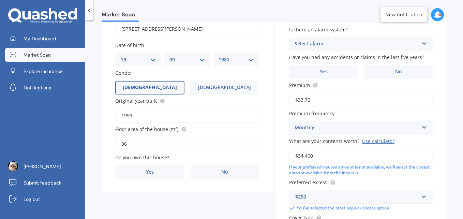
scroll to position [71, 0]
click at [148, 173] on span "Yes" at bounding box center [150, 172] width 8 height 6
click at [0, 0] on input "Yes" at bounding box center [0, 0] width 0 height 0
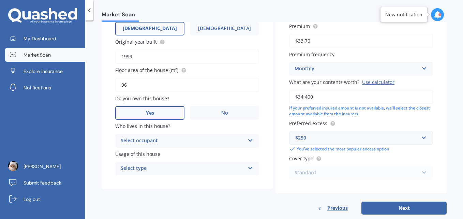
scroll to position [130, 0]
click at [250, 140] on icon at bounding box center [251, 138] width 6 height 5
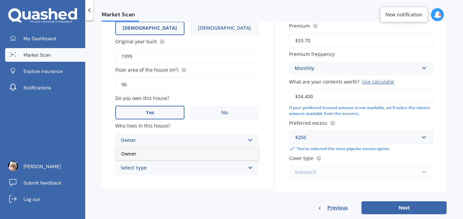
click at [237, 154] on div "Owner" at bounding box center [187, 154] width 143 height 12
click at [251, 169] on icon at bounding box center [251, 166] width 6 height 5
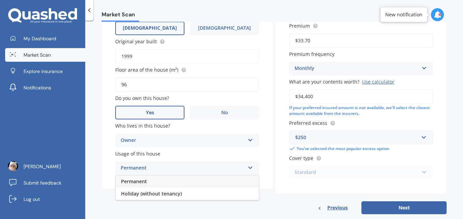
click at [222, 181] on div "Permanent" at bounding box center [187, 181] width 143 height 12
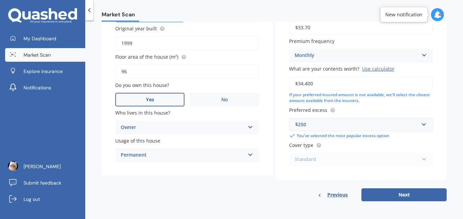
scroll to position [0, 0]
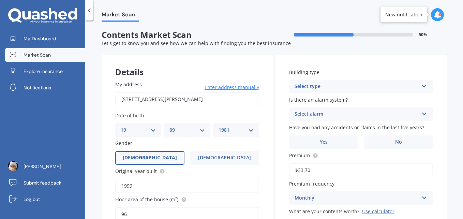
click at [391, 87] on div "Select type" at bounding box center [357, 87] width 124 height 8
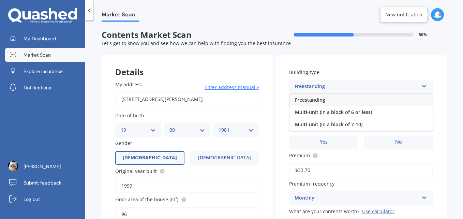
click at [383, 103] on div "Freestanding" at bounding box center [360, 100] width 143 height 12
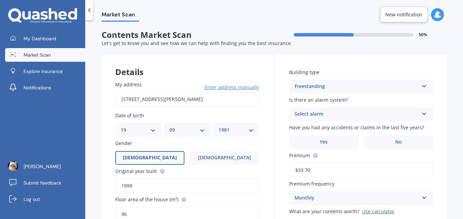
click at [394, 109] on div "Select alarm Yes, monitored Yes, not monitored No" at bounding box center [361, 114] width 144 height 14
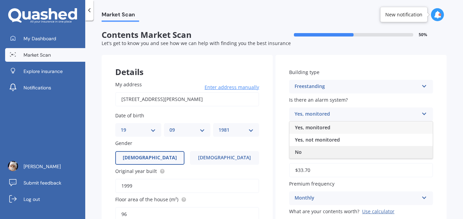
click at [303, 153] on div "No" at bounding box center [360, 152] width 143 height 12
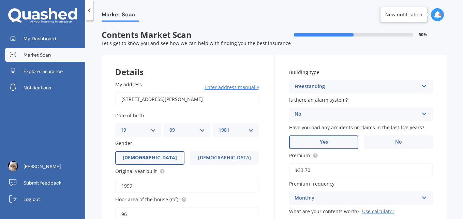
click at [325, 143] on span "Yes" at bounding box center [324, 142] width 8 height 6
click at [0, 0] on input "Yes" at bounding box center [0, 0] width 0 height 0
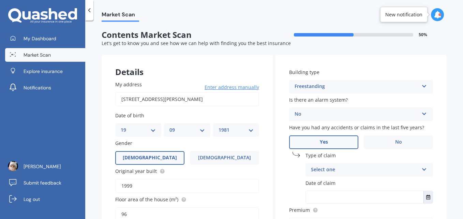
click at [350, 172] on div "Select one" at bounding box center [365, 170] width 108 height 8
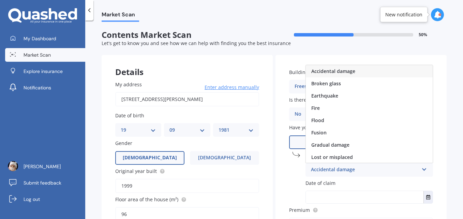
click at [370, 73] on div "Accidental damage" at bounding box center [369, 71] width 127 height 12
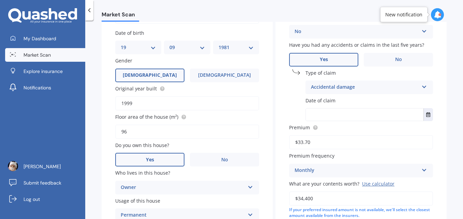
scroll to position [83, 0]
click at [360, 116] on input "text" at bounding box center [365, 114] width 118 height 12
click at [318, 114] on input "text" at bounding box center [365, 114] width 118 height 12
type input "[DATE]"
click at [424, 117] on button "Select date" at bounding box center [428, 114] width 9 height 12
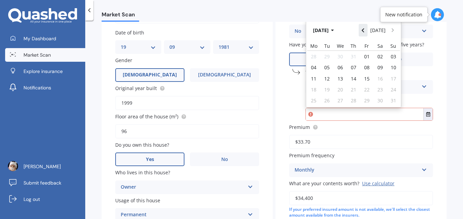
click at [364, 28] on icon "Navigate back" at bounding box center [362, 30] width 3 height 5
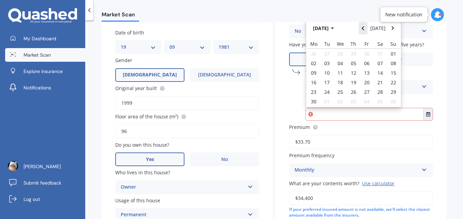
click at [364, 28] on icon "Navigate back" at bounding box center [362, 28] width 3 height 5
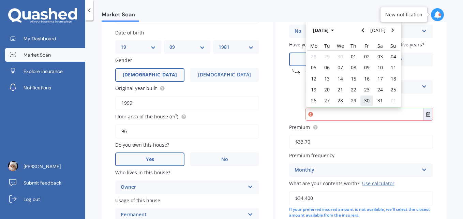
click at [367, 100] on span "30" at bounding box center [366, 100] width 5 height 6
type input "[DATE]"
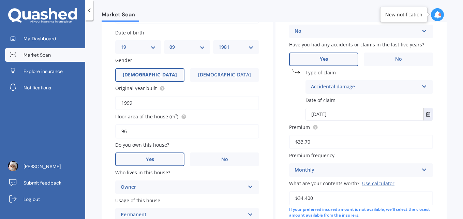
scroll to position [197, 0]
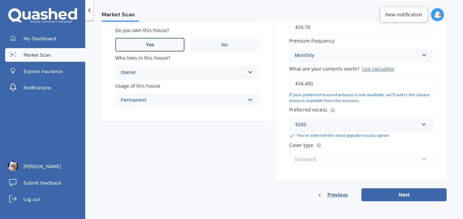
click at [419, 160] on div "Standard Standard Plus Premium" at bounding box center [361, 160] width 144 height 14
click at [400, 192] on button "Next" at bounding box center [403, 194] width 85 height 13
select select "19"
select select "09"
select select "1981"
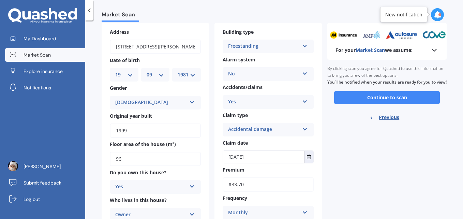
scroll to position [32, 0]
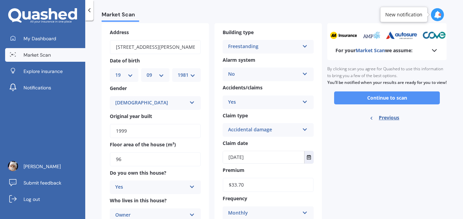
click at [385, 102] on button "Continue to scan" at bounding box center [387, 97] width 106 height 13
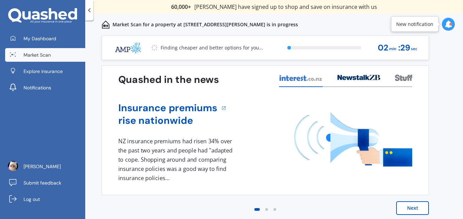
click at [409, 207] on button "Next" at bounding box center [412, 208] width 33 height 14
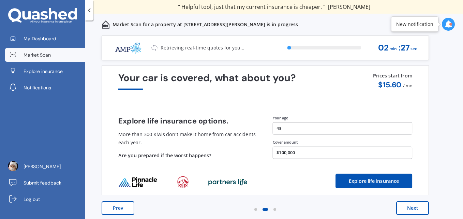
click at [409, 207] on button "Next" at bounding box center [412, 208] width 33 height 14
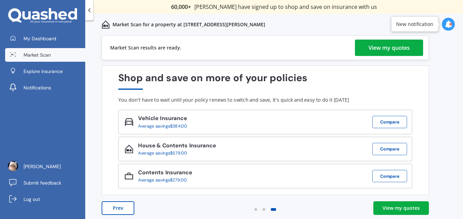
click at [388, 54] on div "View my quotes" at bounding box center [389, 48] width 41 height 16
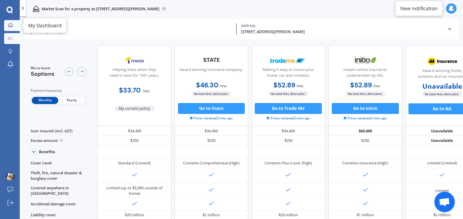
click at [11, 23] on icon at bounding box center [10, 25] width 4 height 4
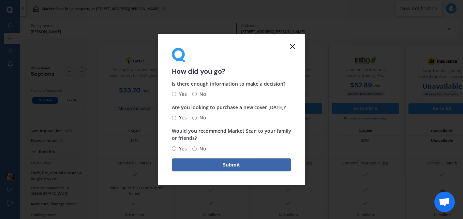
click at [291, 48] on line at bounding box center [293, 46] width 4 height 4
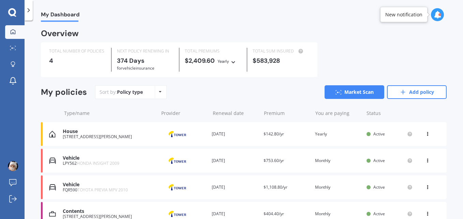
click at [104, 137] on div "[STREET_ADDRESS][PERSON_NAME]" at bounding box center [109, 136] width 92 height 5
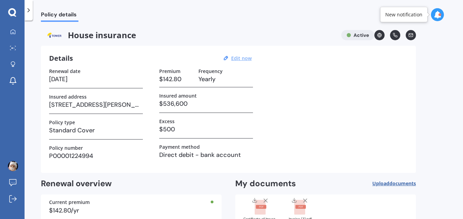
click at [240, 59] on u "Edit now" at bounding box center [241, 58] width 20 height 6
select select "26"
select select "08"
select select "2026"
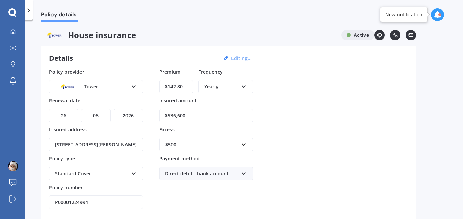
click at [242, 86] on icon at bounding box center [244, 85] width 6 height 5
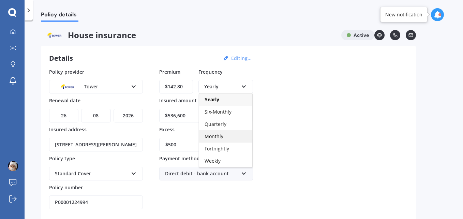
click at [212, 133] on span "Monthly" at bounding box center [214, 136] width 19 height 6
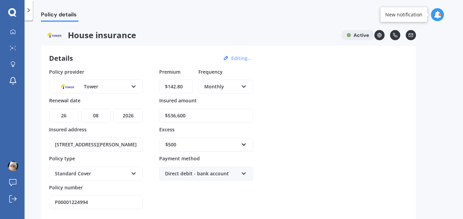
click at [271, 137] on div "Policy provider Tower AA AMI AMP ANZ ASB Ando BNZ Co-Operative Bank FMG Initio …" at bounding box center [228, 138] width 359 height 141
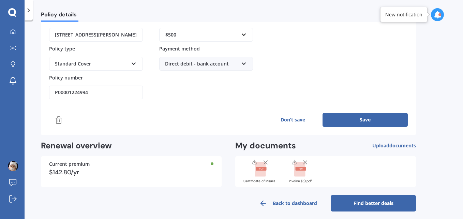
scroll to position [110, 0]
click at [365, 120] on button "Save" at bounding box center [365, 120] width 85 height 14
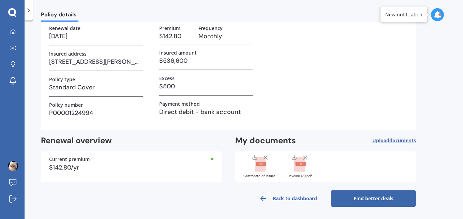
scroll to position [43, 0]
click at [353, 194] on link "Find better deals" at bounding box center [373, 198] width 85 height 16
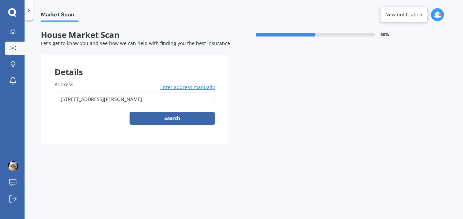
click at [166, 100] on input "[STREET_ADDRESS][PERSON_NAME]" at bounding box center [135, 99] width 160 height 14
type input "[STREET_ADDRESS][PERSON_NAME]"
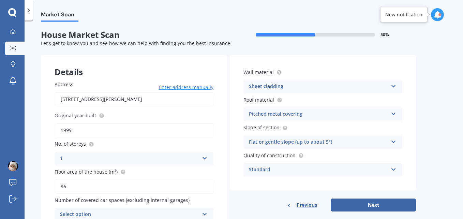
scroll to position [34, 0]
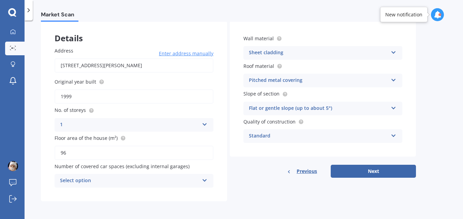
click at [205, 181] on icon at bounding box center [205, 179] width 6 height 5
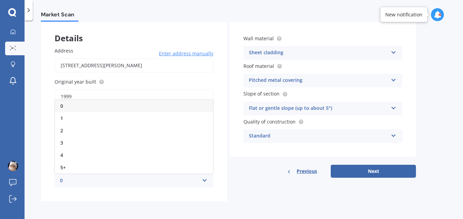
click at [205, 181] on icon at bounding box center [205, 179] width 6 height 5
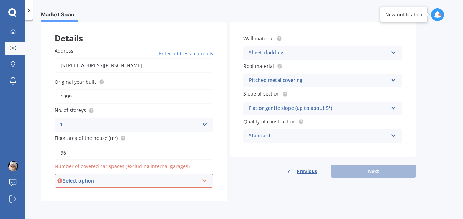
click at [205, 180] on icon at bounding box center [205, 179] width 6 height 5
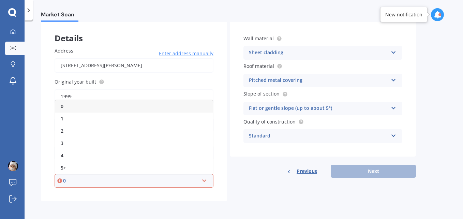
click at [167, 107] on div "0" at bounding box center [134, 106] width 158 height 12
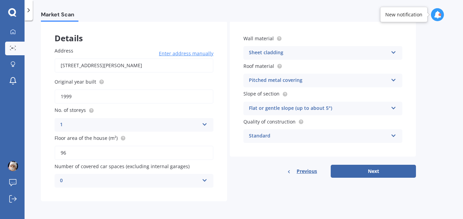
click at [205, 181] on icon at bounding box center [205, 179] width 6 height 5
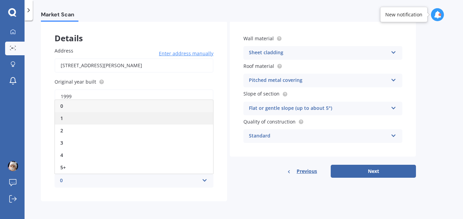
click at [172, 115] on div "1" at bounding box center [134, 118] width 158 height 12
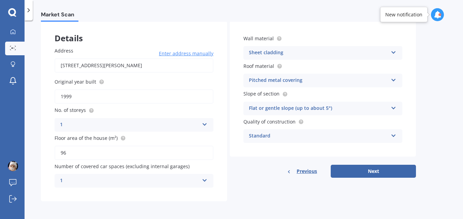
click at [206, 180] on icon at bounding box center [205, 179] width 6 height 5
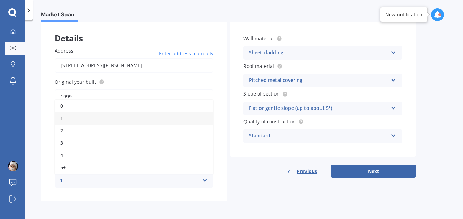
click at [198, 118] on div "1" at bounding box center [134, 118] width 158 height 12
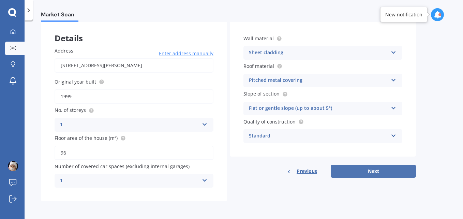
click at [366, 169] on button "Next" at bounding box center [373, 171] width 85 height 13
select select "19"
select select "09"
select select "1981"
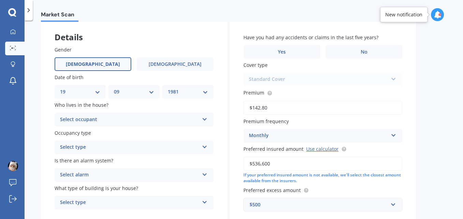
scroll to position [36, 0]
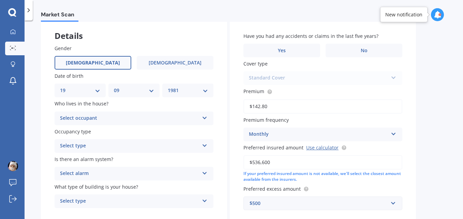
click at [205, 117] on icon at bounding box center [205, 116] width 6 height 5
click at [184, 130] on div "Owner" at bounding box center [134, 131] width 158 height 12
click at [204, 144] on icon at bounding box center [205, 144] width 6 height 5
click at [196, 158] on div "Permanent" at bounding box center [134, 159] width 158 height 12
click at [205, 174] on icon at bounding box center [205, 171] width 6 height 5
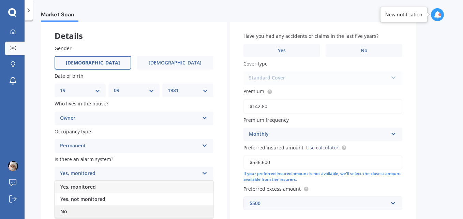
click at [190, 210] on div "No" at bounding box center [134, 211] width 158 height 12
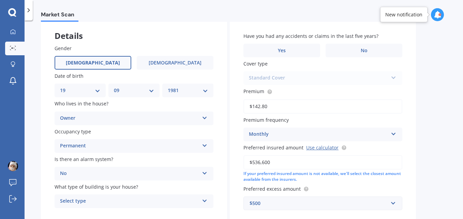
scroll to position [80, 0]
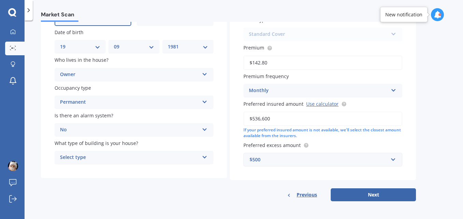
click at [205, 157] on icon at bounding box center [205, 155] width 6 height 5
click at [193, 172] on div "Freestanding" at bounding box center [134, 171] width 158 height 12
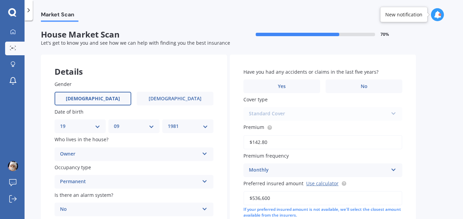
scroll to position [0, 0]
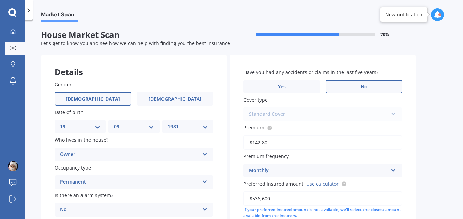
click at [352, 87] on label "No" at bounding box center [364, 87] width 77 height 14
click at [0, 0] on input "No" at bounding box center [0, 0] width 0 height 0
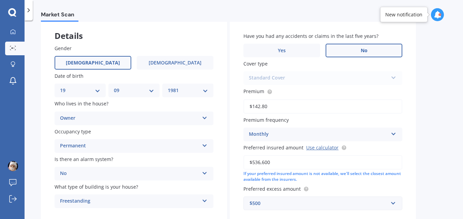
scroll to position [36, 0]
click at [292, 51] on label "Yes" at bounding box center [281, 51] width 77 height 14
click at [0, 0] on input "Yes" at bounding box center [0, 0] width 0 height 0
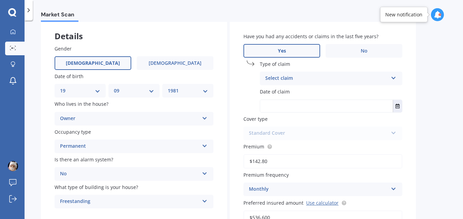
click at [332, 80] on div "Select claim" at bounding box center [326, 78] width 123 height 8
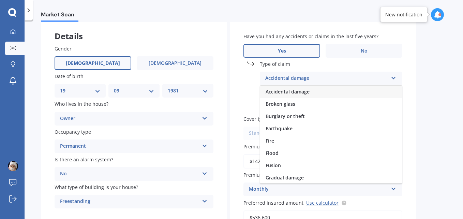
click at [320, 92] on div "Accidental damage" at bounding box center [331, 92] width 142 height 12
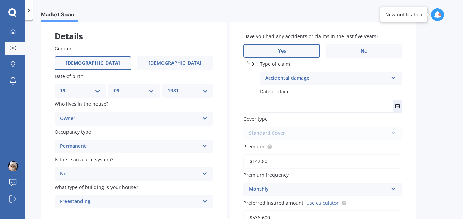
click at [328, 106] on input "text" at bounding box center [326, 106] width 133 height 12
type input "3"
click at [397, 107] on icon "Select date" at bounding box center [398, 106] width 4 height 5
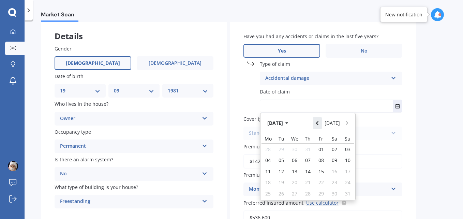
click at [318, 124] on icon "Navigate back" at bounding box center [317, 123] width 2 height 4
click at [320, 194] on span "30" at bounding box center [320, 193] width 5 height 6
type input "[DATE]"
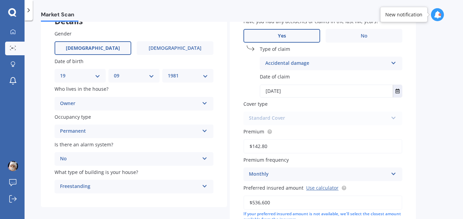
scroll to position [134, 0]
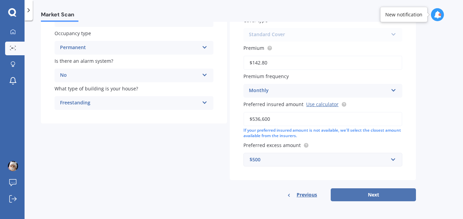
click at [362, 191] on button "Next" at bounding box center [373, 194] width 85 height 13
select select "19"
select select "09"
select select "1981"
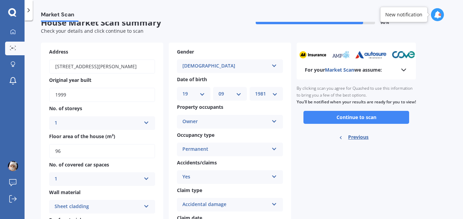
scroll to position [0, 0]
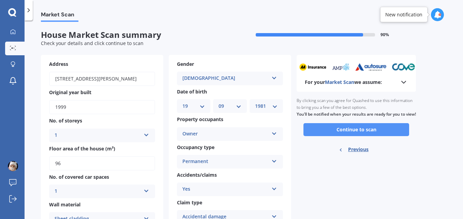
click at [341, 133] on button "Continue to scan" at bounding box center [356, 129] width 106 height 13
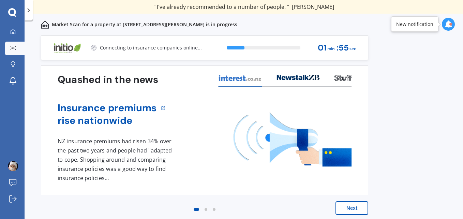
scroll to position [3, 0]
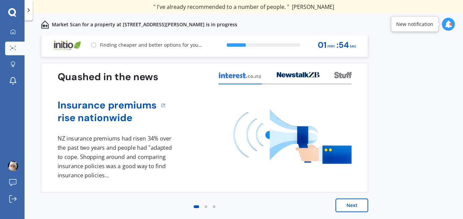
click at [346, 207] on button "Next" at bounding box center [352, 205] width 33 height 14
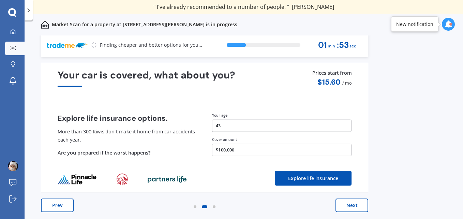
scroll to position [0, 0]
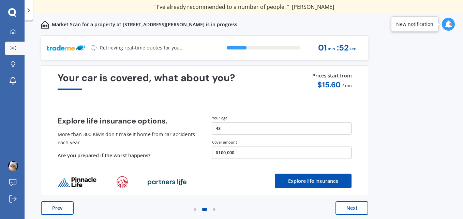
click at [346, 207] on button "Next" at bounding box center [352, 208] width 33 height 14
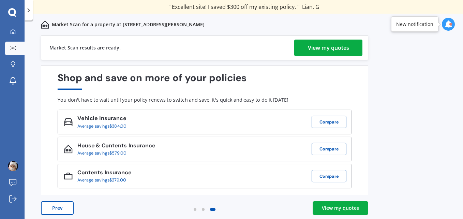
click at [326, 54] on div "View my quotes" at bounding box center [328, 48] width 41 height 16
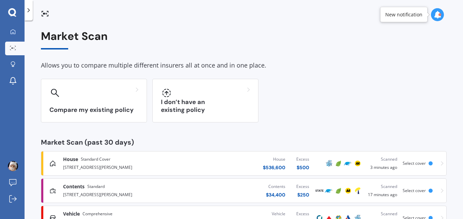
scroll to position [54, 0]
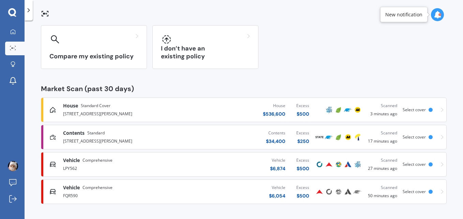
click at [223, 142] on div "Contents $ 34,400 Excess $ 250" at bounding box center [248, 137] width 133 height 20
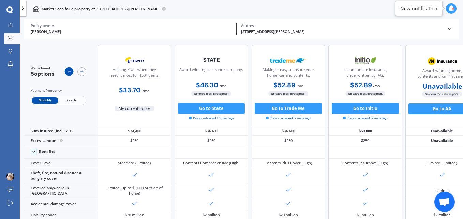
click at [68, 71] on icon at bounding box center [69, 71] width 4 height 4
click at [10, 25] on icon at bounding box center [10, 25] width 4 height 4
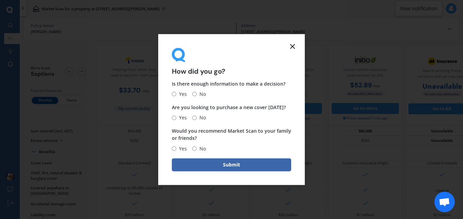
click at [174, 149] on input "Yes" at bounding box center [174, 148] width 4 height 4
radio input "true"
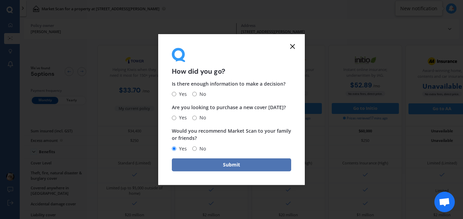
click at [224, 165] on button "Submit" at bounding box center [231, 164] width 119 height 13
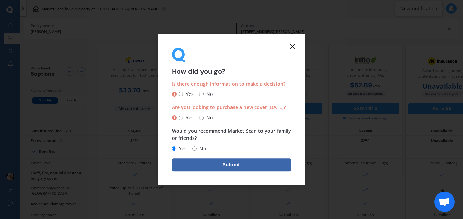
click at [182, 93] on input "Yes" at bounding box center [181, 94] width 4 height 4
radio input "true"
click at [201, 116] on input "No" at bounding box center [201, 118] width 4 height 4
radio input "true"
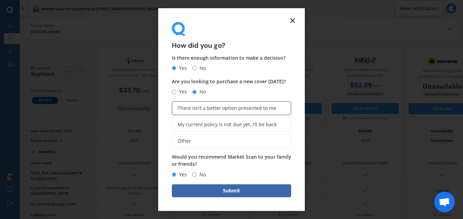
click at [200, 109] on span "There isn’t a better option presented to me" at bounding box center [227, 108] width 99 height 6
click at [0, 0] on input "There isn’t a better option presented to me" at bounding box center [0, 0] width 0 height 0
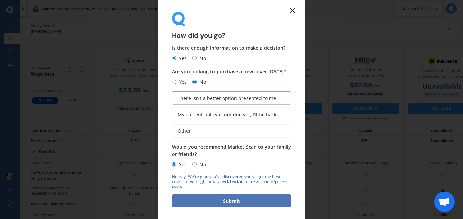
click at [237, 201] on button "Submit" at bounding box center [231, 200] width 119 height 13
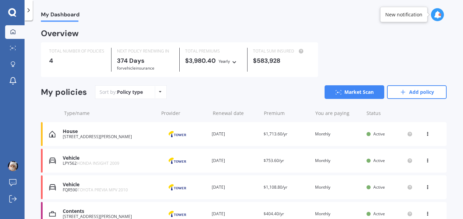
scroll to position [36, 0]
